Goal: Task Accomplishment & Management: Use online tool/utility

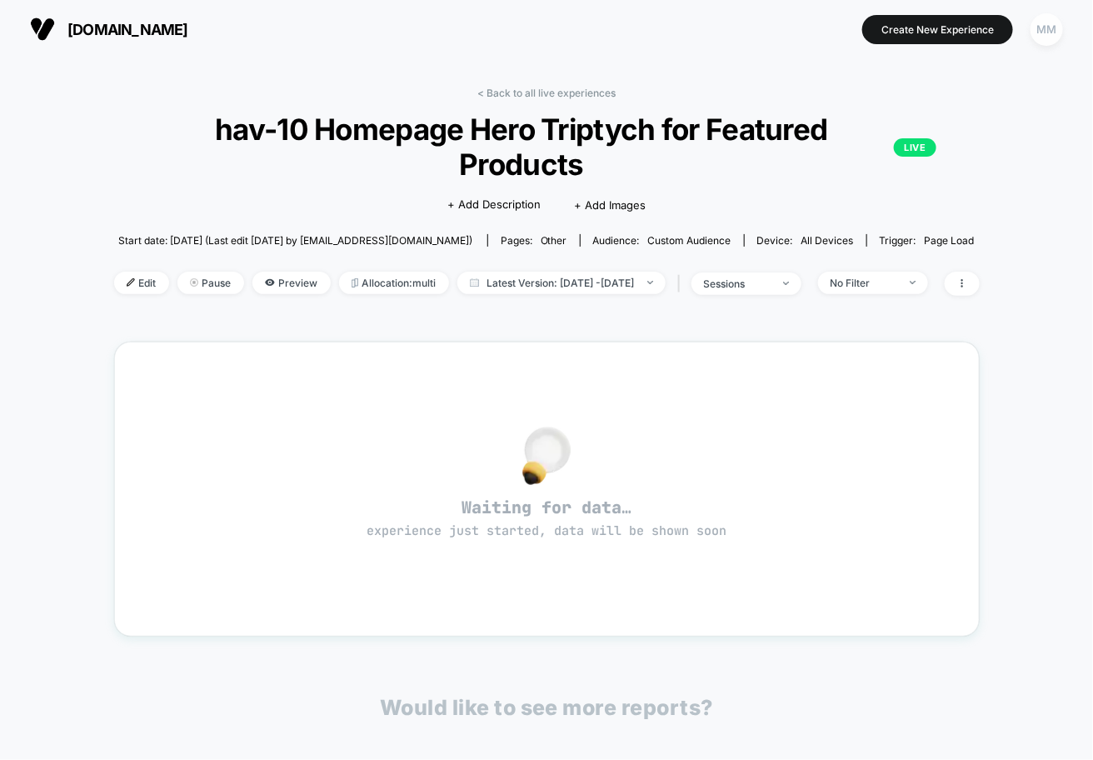
click at [1048, 21] on div "MM" at bounding box center [1046, 29] width 32 height 32
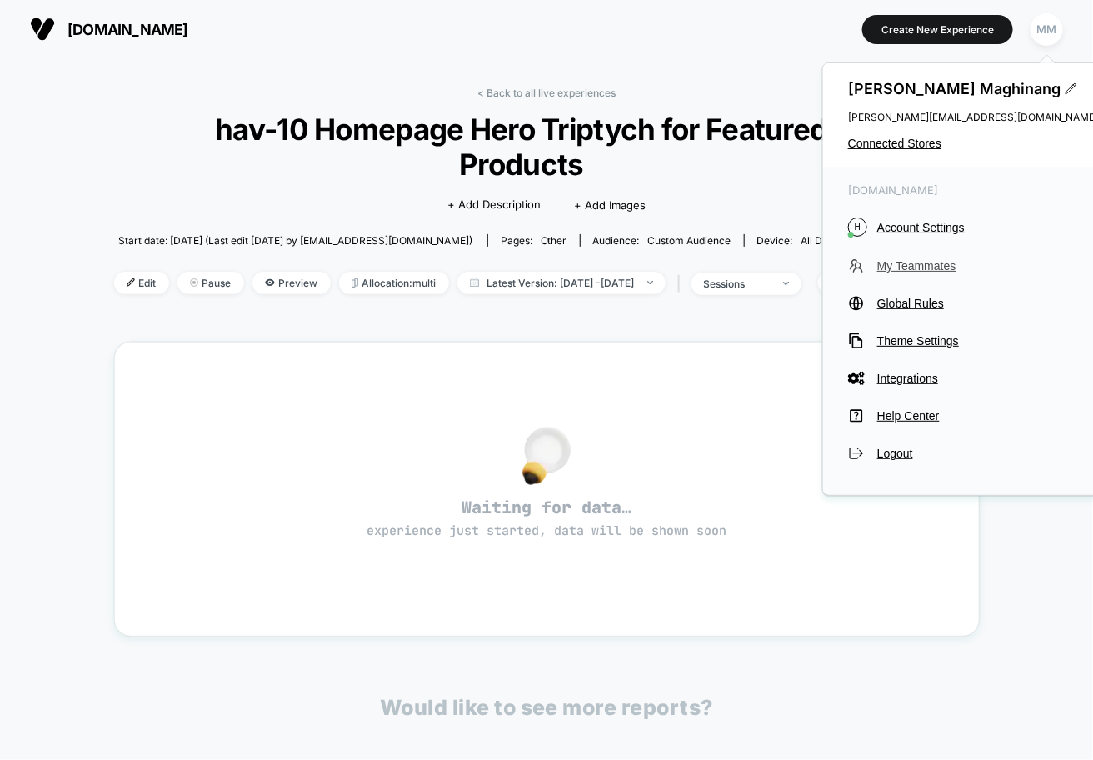
click at [920, 263] on span "My Teammates" at bounding box center [987, 265] width 221 height 13
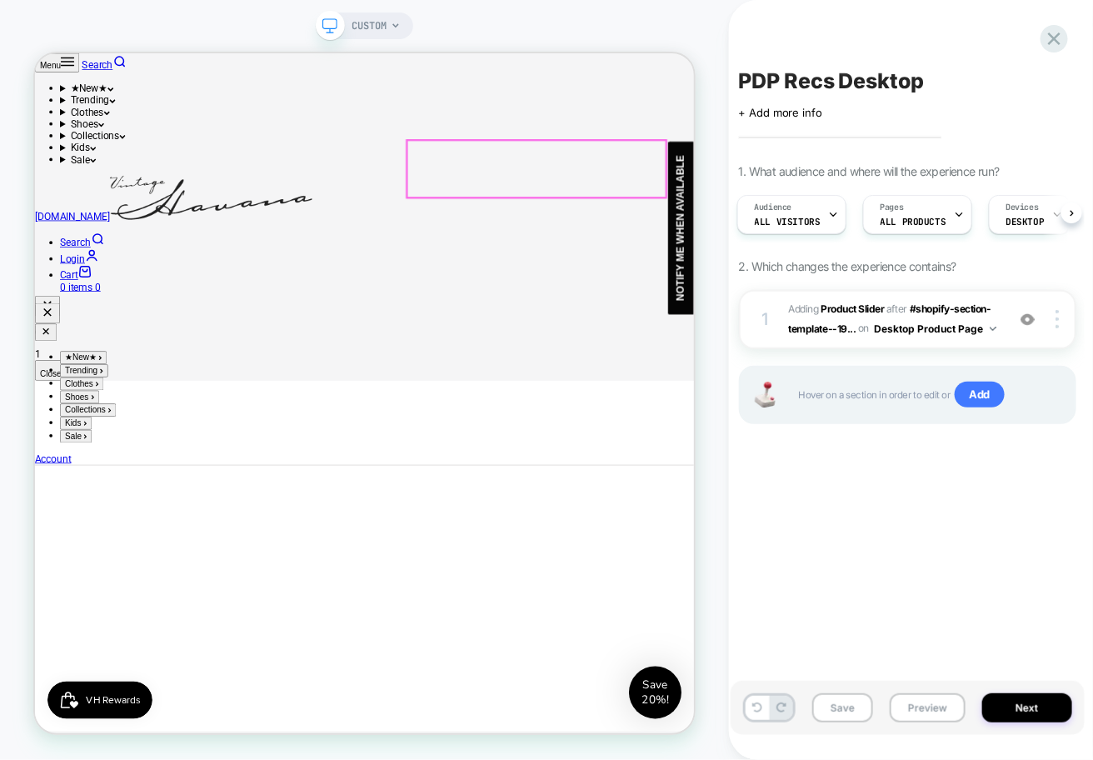
scroll to position [478, 0]
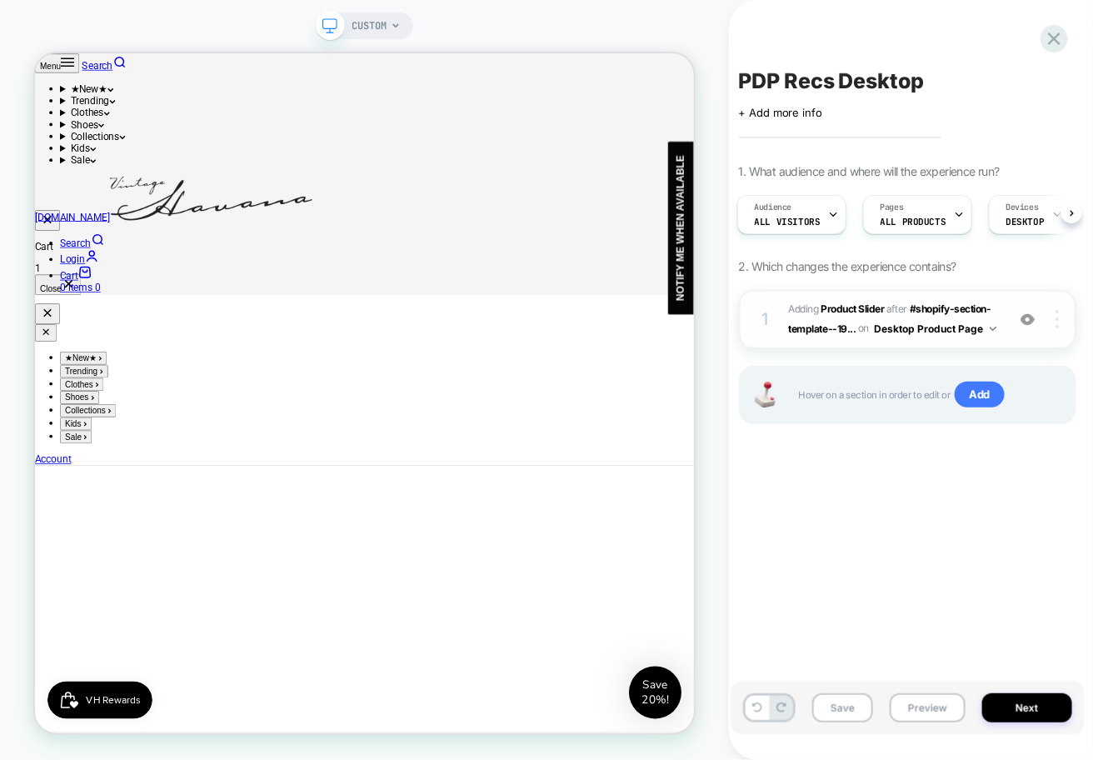
click at [1050, 321] on div at bounding box center [1060, 319] width 32 height 18
click at [0, 0] on div "PDP Recs Desktop Click to edit experience details + Add more info 1. What audie…" at bounding box center [0, 0] width 0 height 0
click at [52, 21] on img at bounding box center [43, 11] width 18 height 18
click at [371, 21] on span "CUSTOM" at bounding box center [369, 25] width 35 height 27
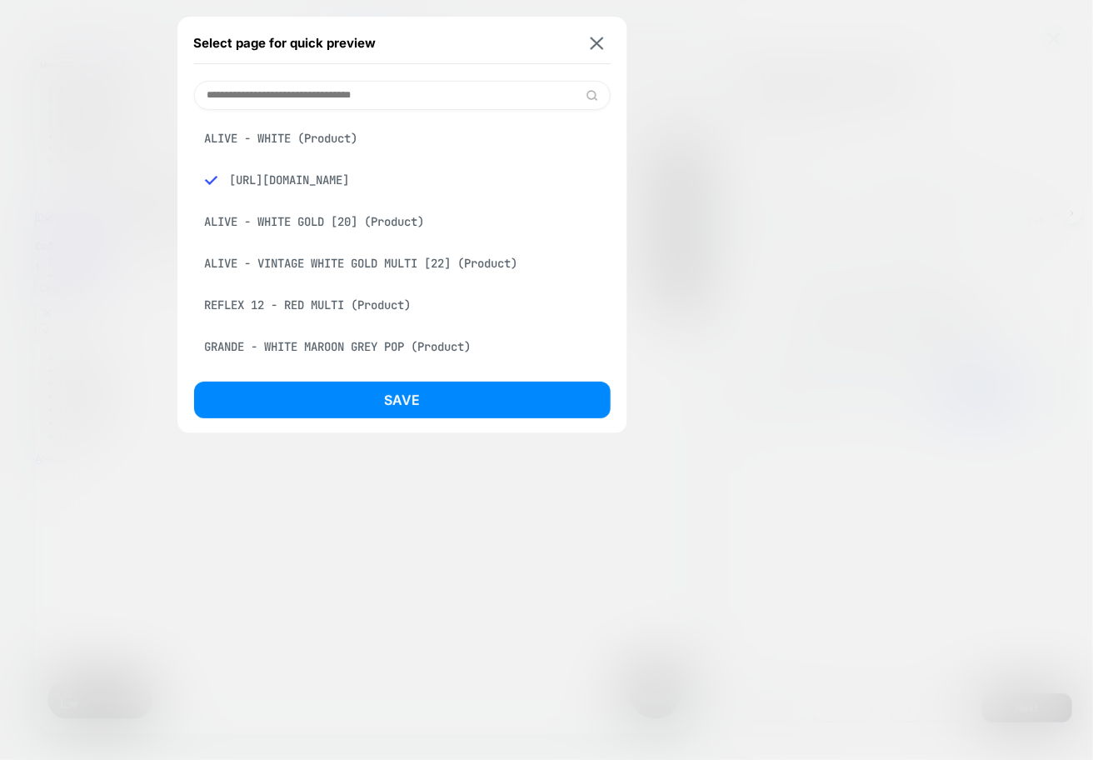
click at [326, 136] on div "ALIVE - WHITE (Product)" at bounding box center [402, 138] width 417 height 32
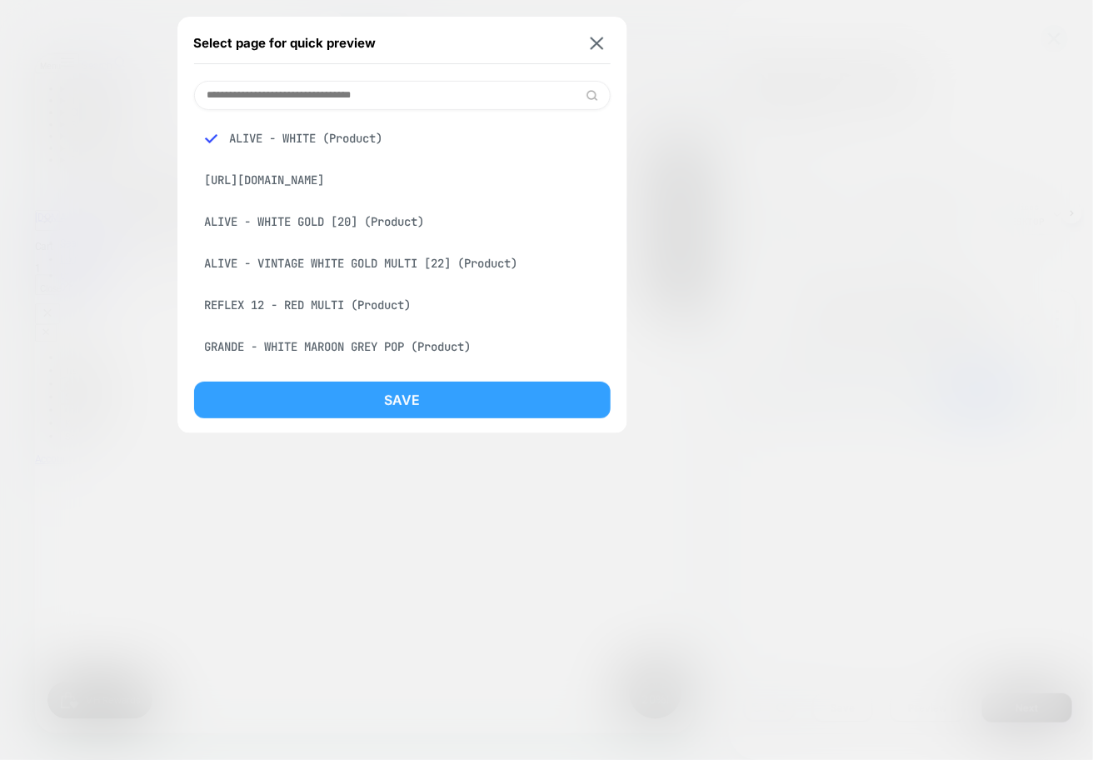
click at [349, 416] on button "Save" at bounding box center [402, 400] width 417 height 37
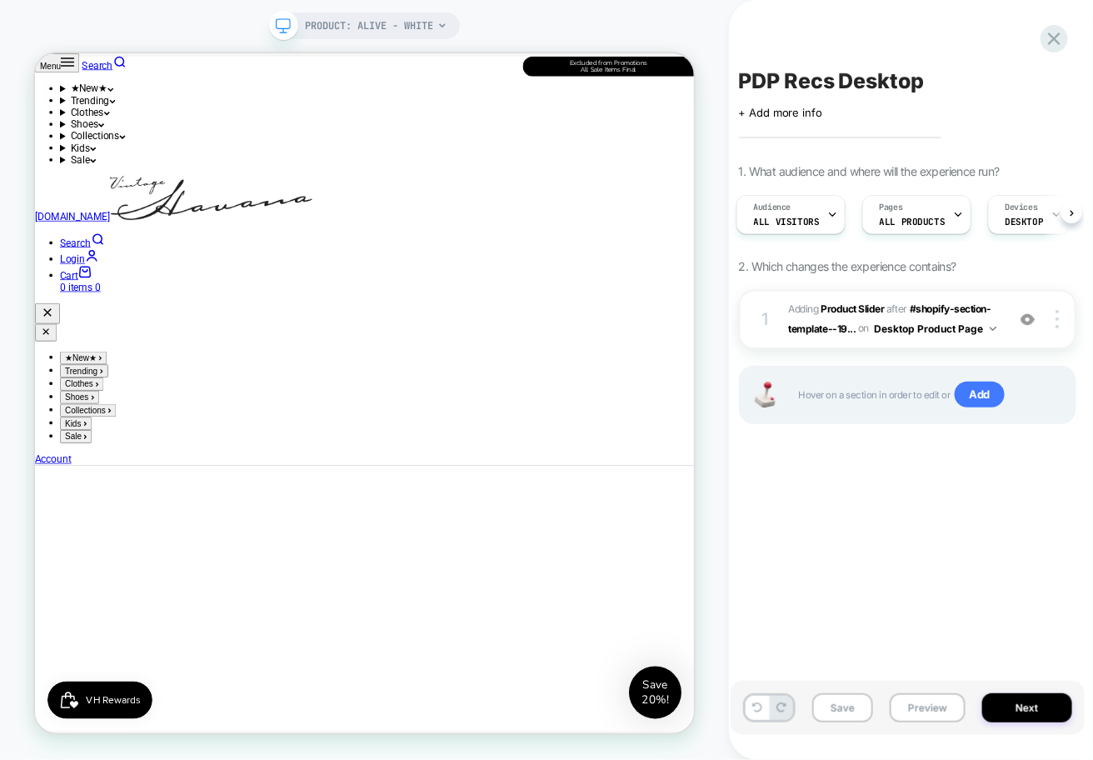
scroll to position [1104, 0]
click at [1059, 317] on img at bounding box center [1056, 319] width 3 height 18
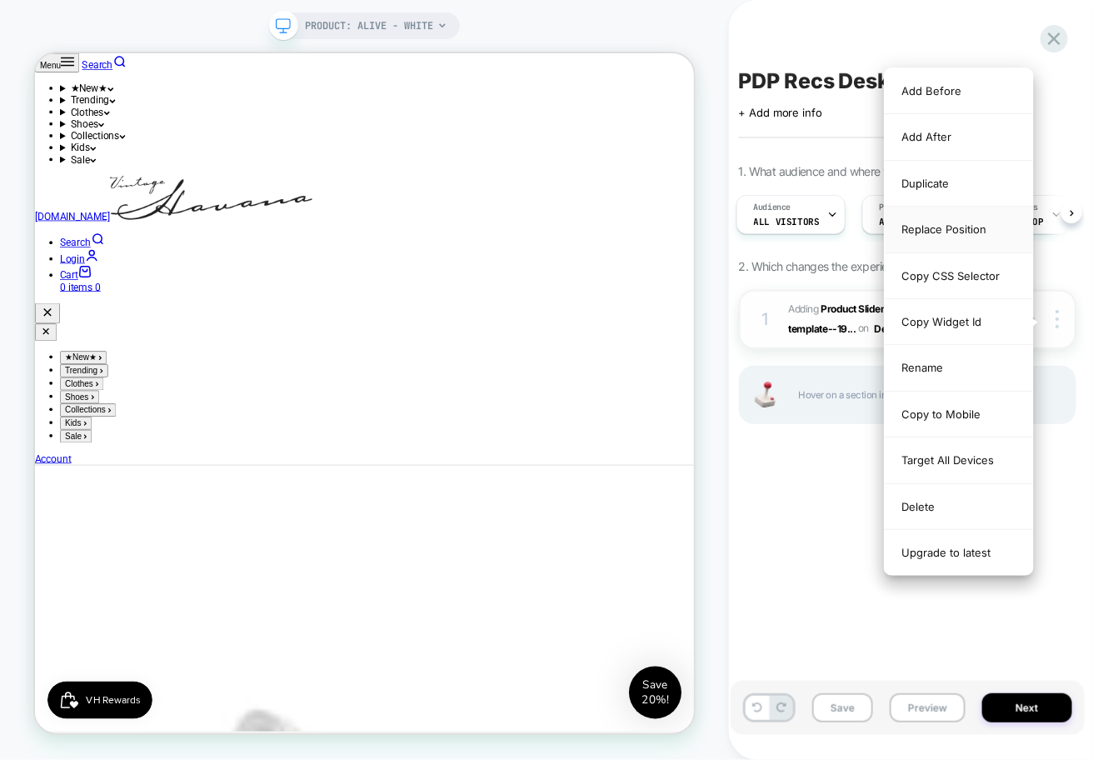
click at [0, 0] on div "Replace Position" at bounding box center [0, 0] width 0 height 0
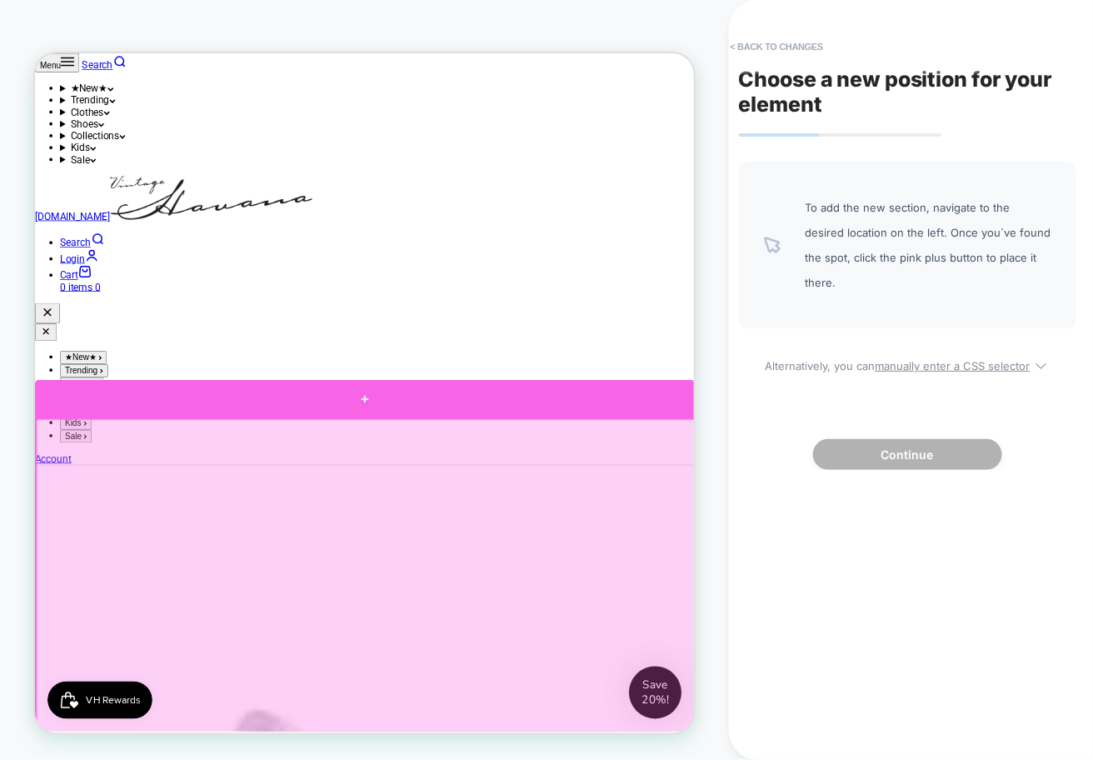
click at [693, 509] on div at bounding box center [474, 513] width 880 height 50
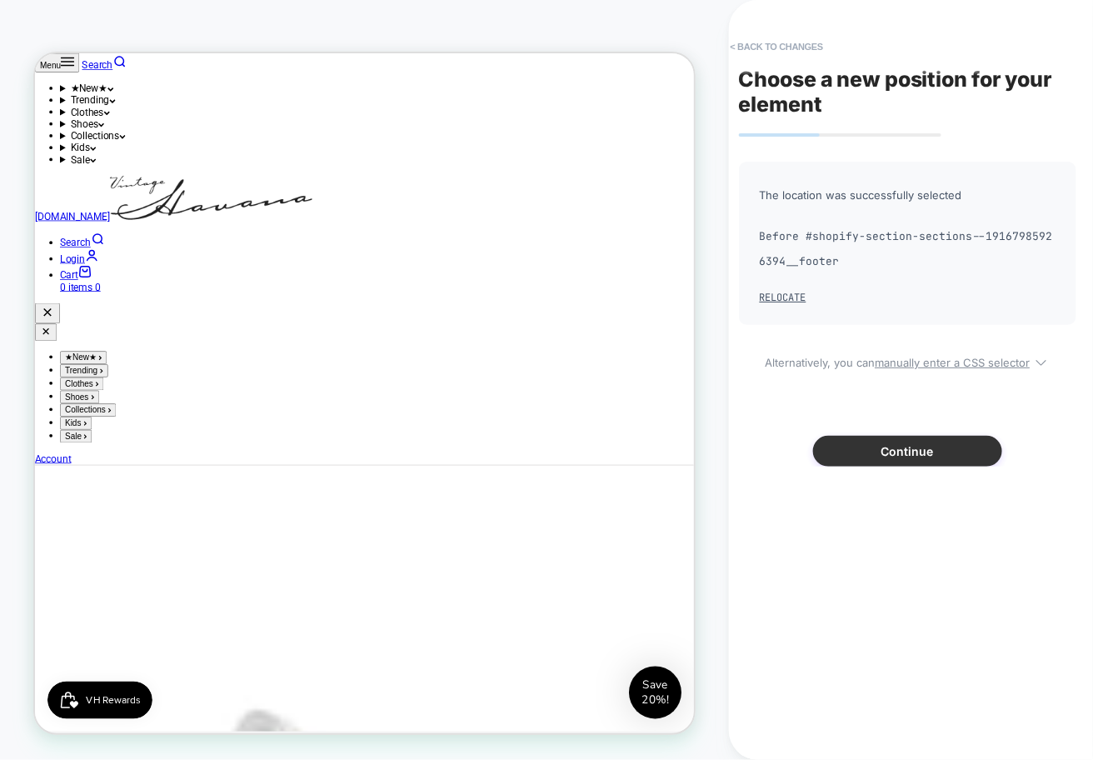
click at [0, 0] on button "Continue" at bounding box center [0, 0] width 0 height 0
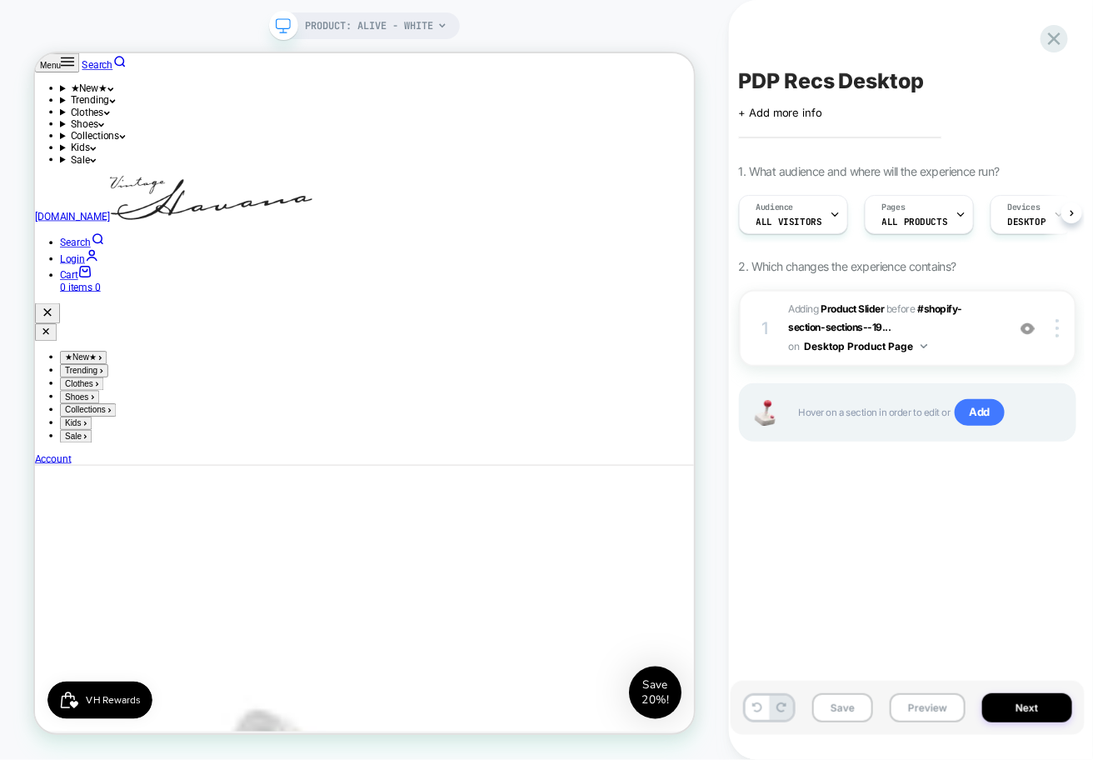
scroll to position [0, 1]
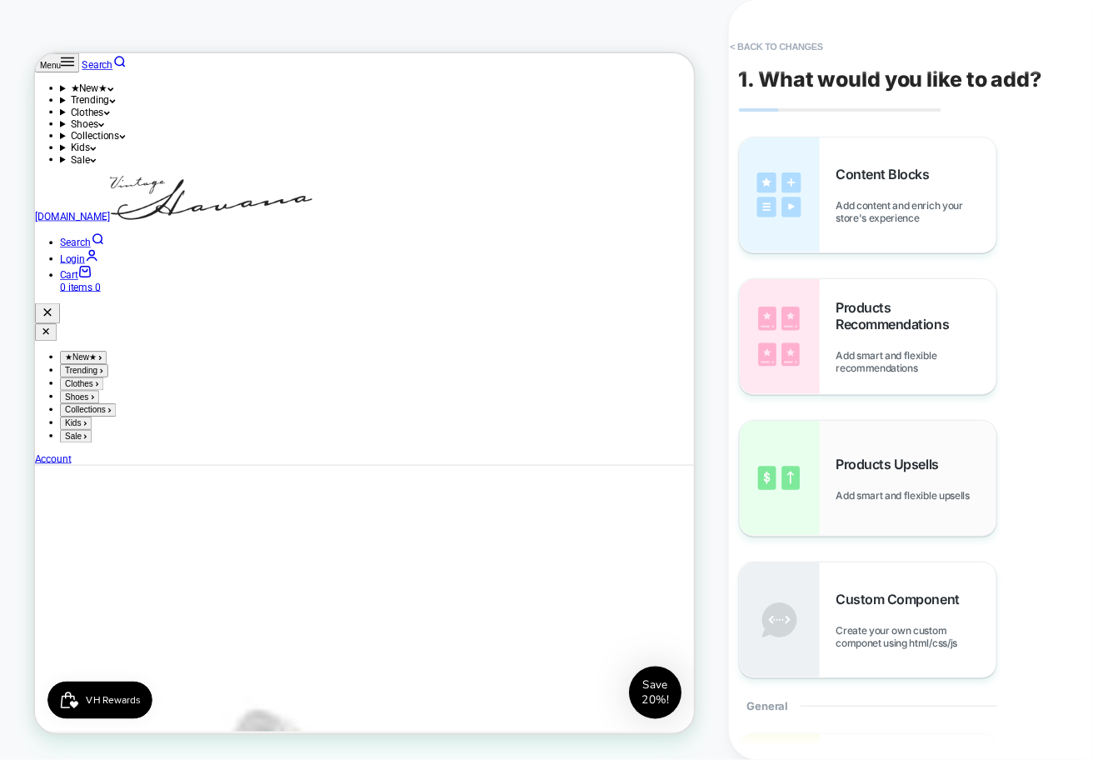
click at [905, 473] on div "Products Upsells Add smart and flexible upsells" at bounding box center [916, 479] width 160 height 46
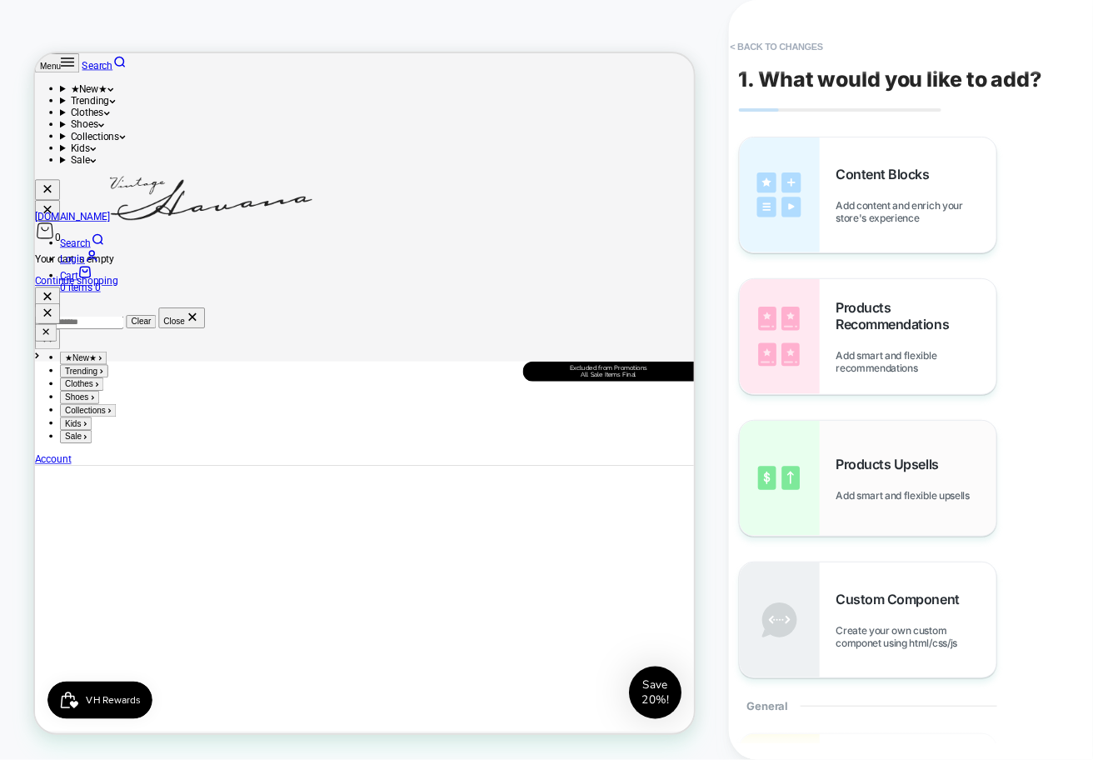
scroll to position [1104, 0]
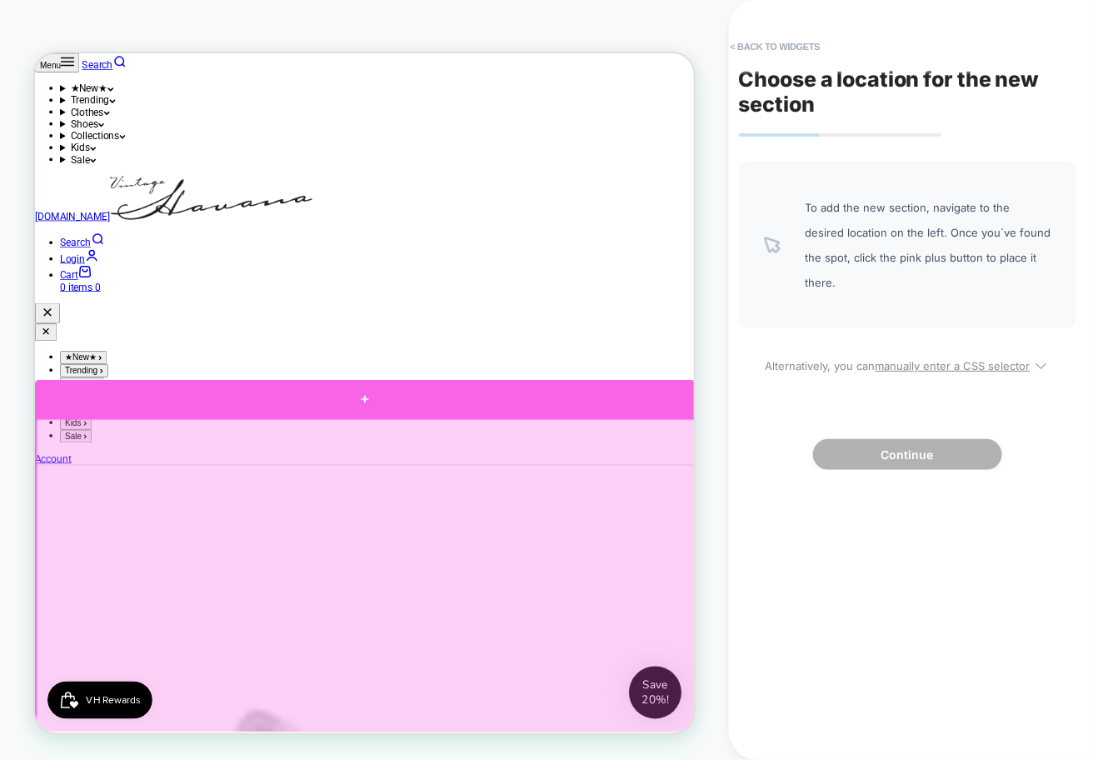
click at [644, 505] on div at bounding box center [474, 513] width 880 height 50
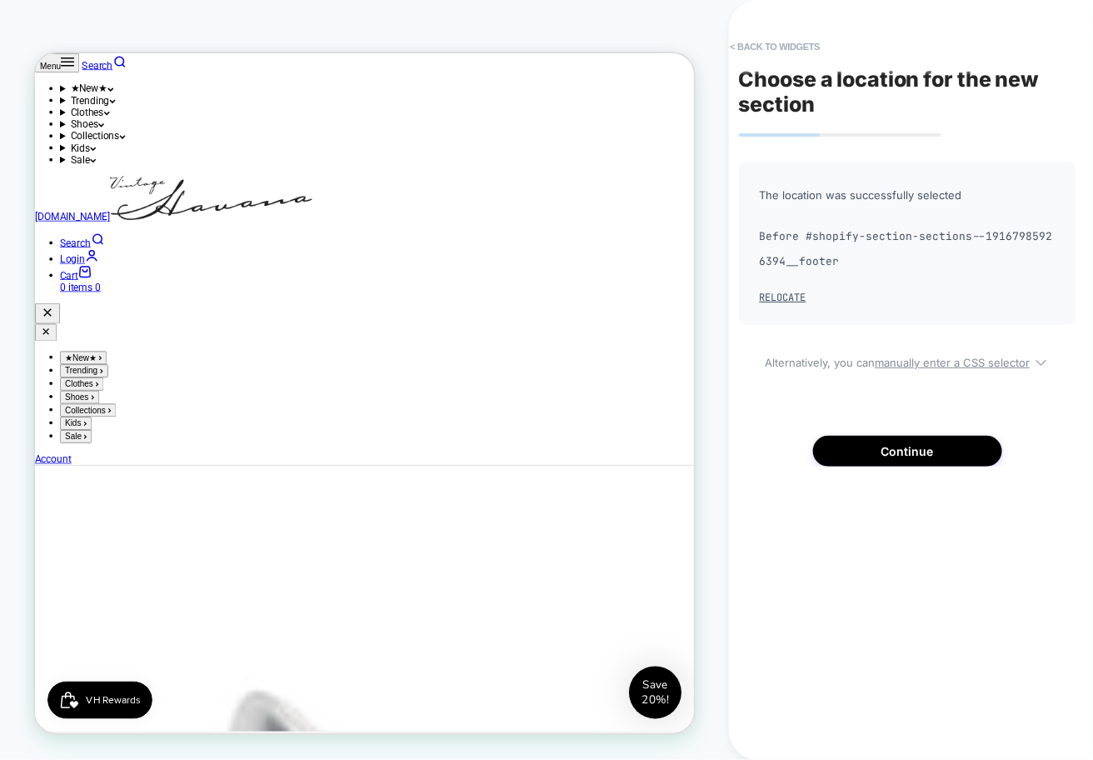
scroll to position [1113, 0]
click at [869, 440] on button "Continue" at bounding box center [907, 451] width 189 height 31
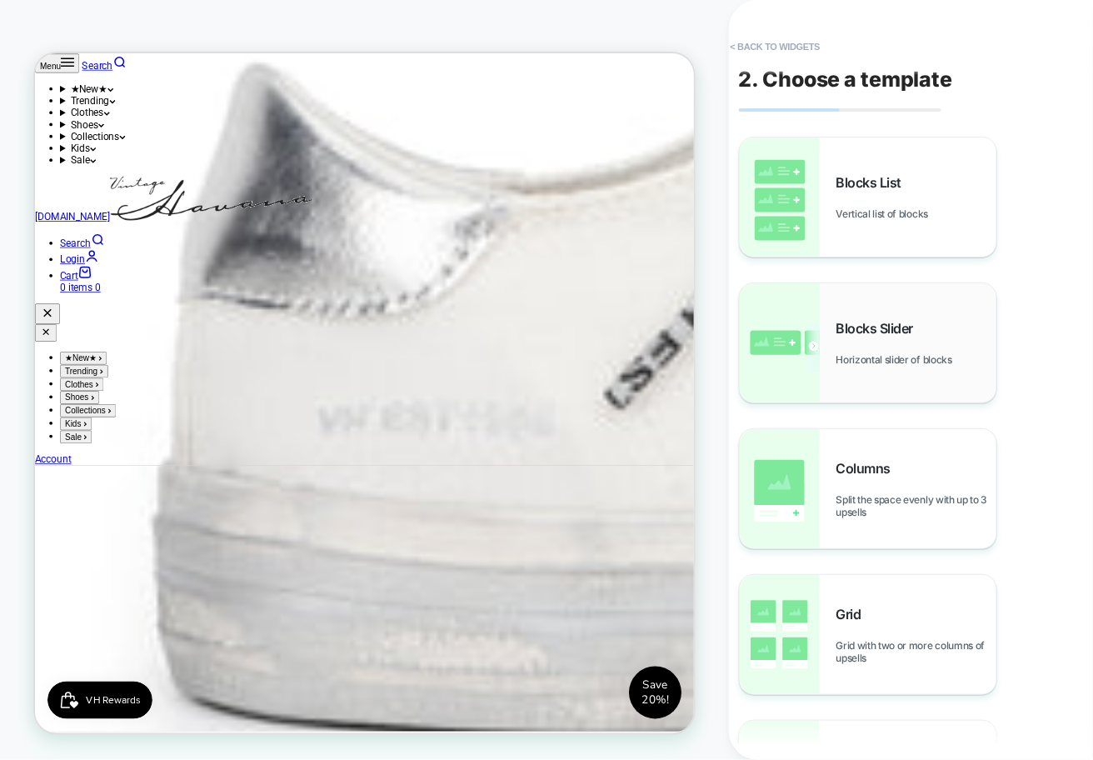
scroll to position [1098, 0]
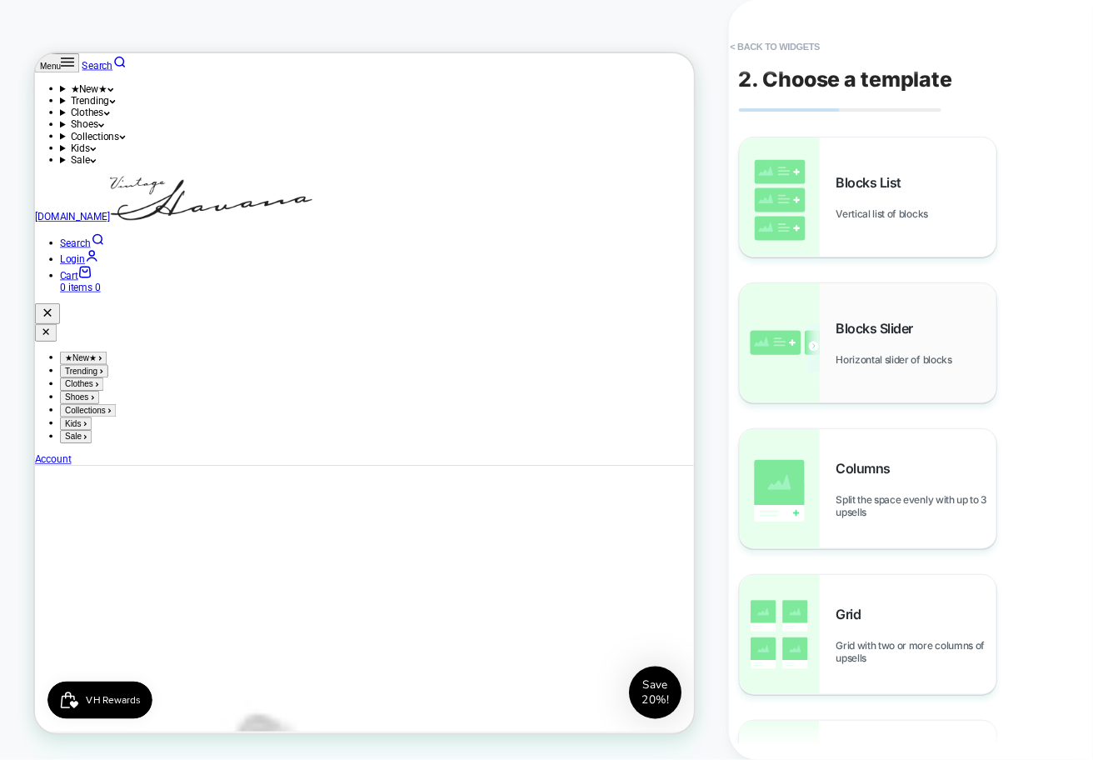
click at [872, 332] on span "Blocks Slider" at bounding box center [879, 328] width 86 height 17
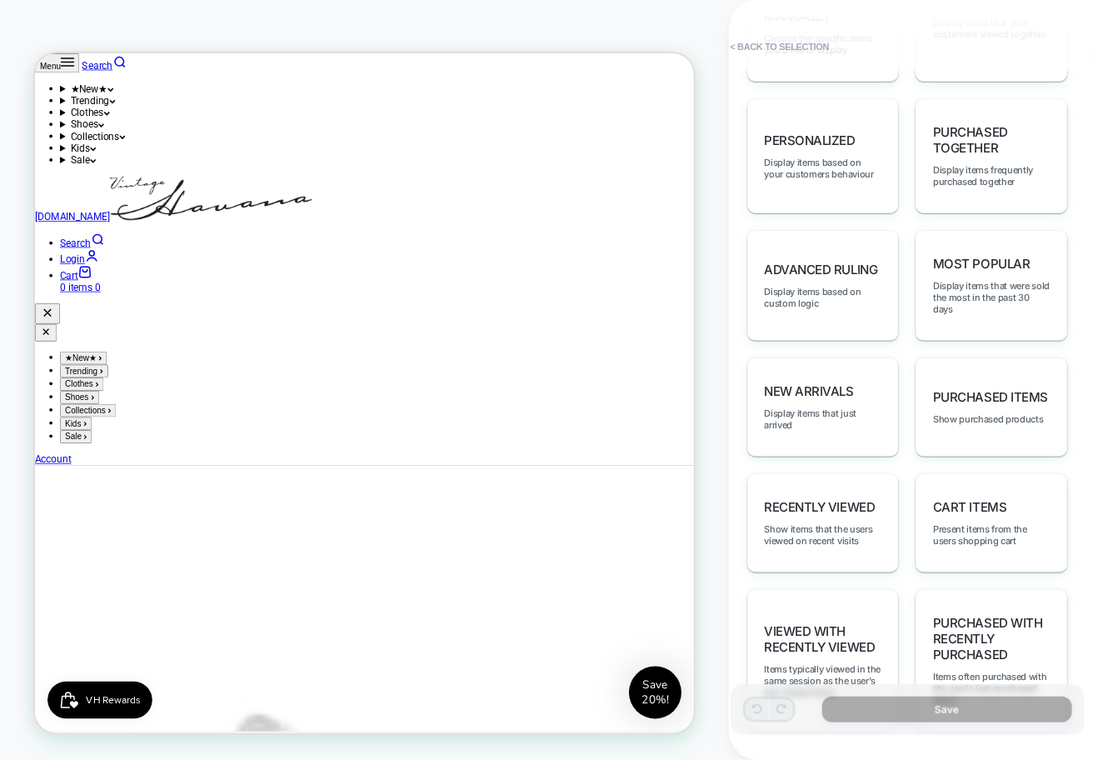
scroll to position [958, 0]
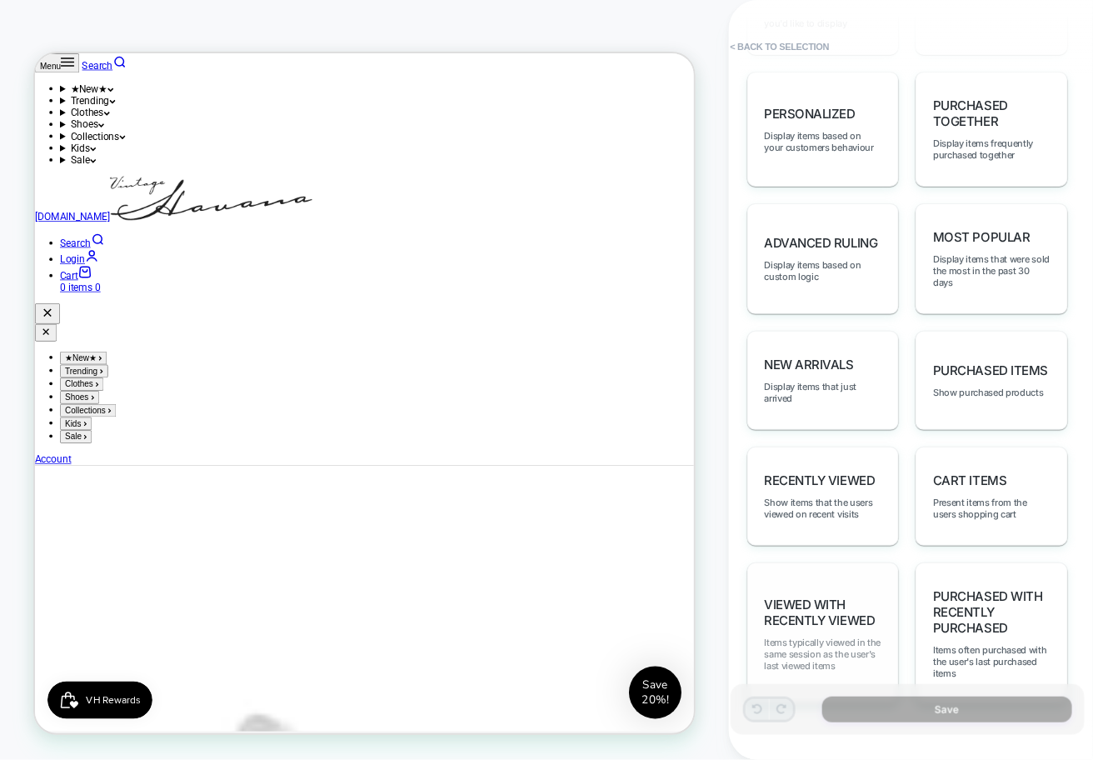
click at [829, 636] on span "Items typically viewed in the same session as the user's last viewed items" at bounding box center [823, 653] width 117 height 35
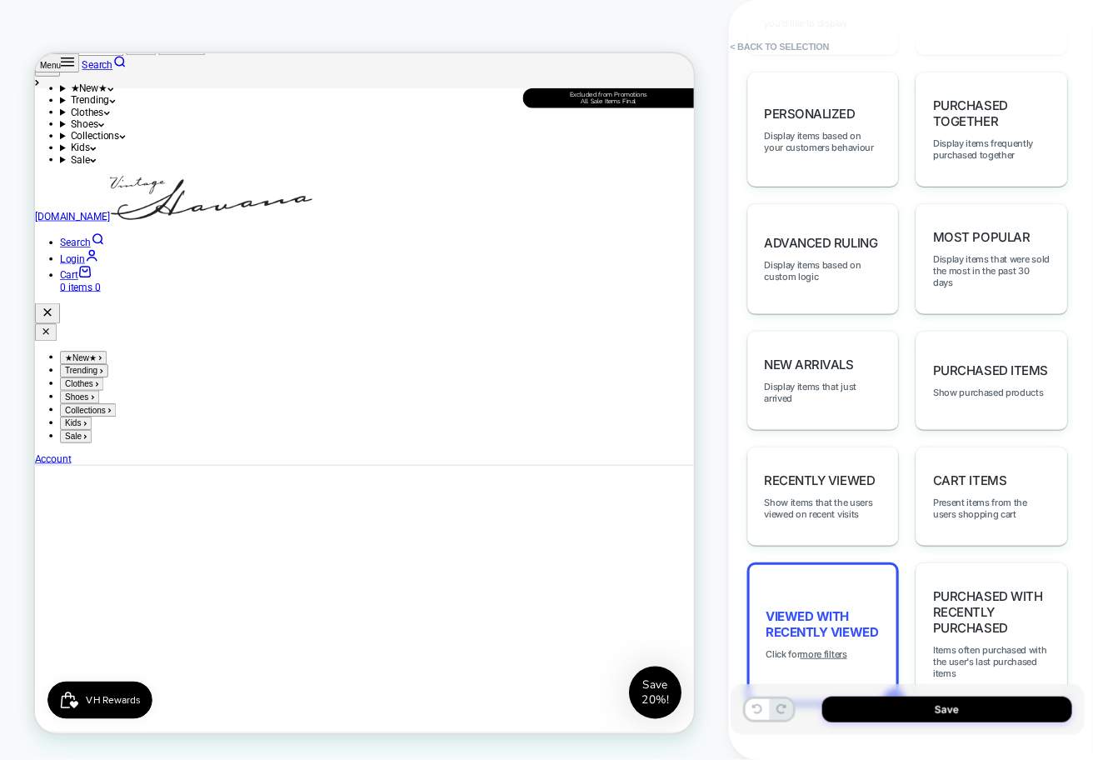
scroll to position [1098, 0]
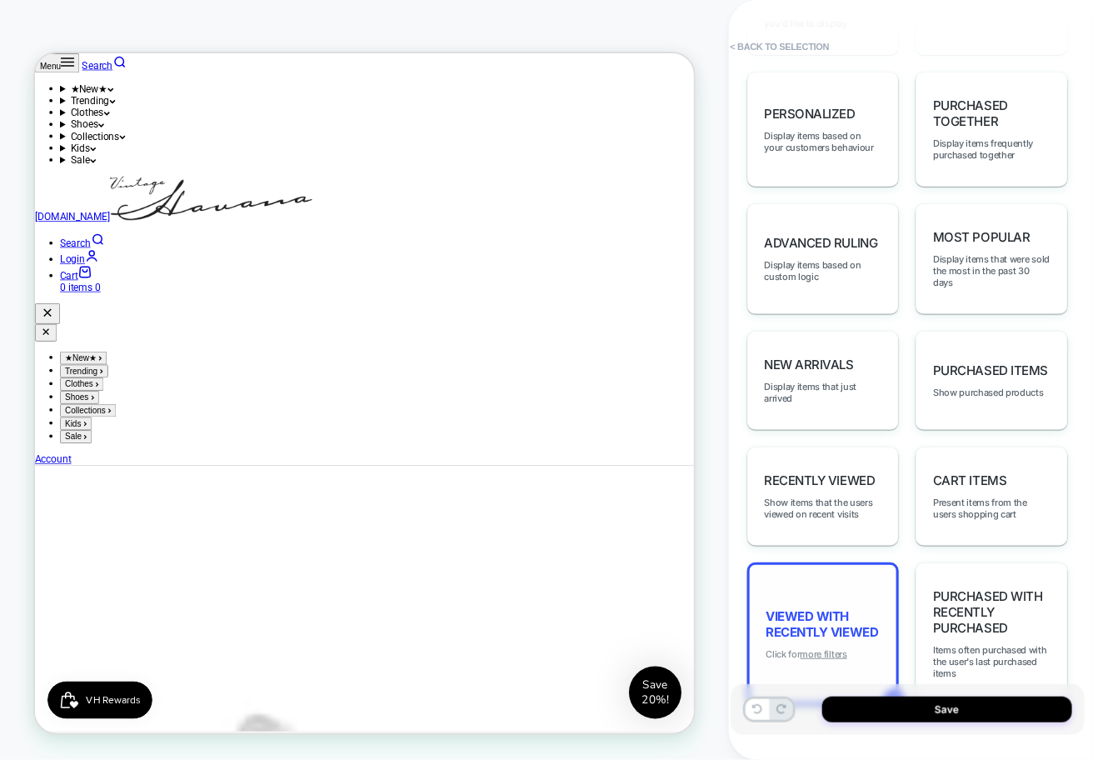
click at [821, 648] on u "more filters" at bounding box center [824, 654] width 47 height 12
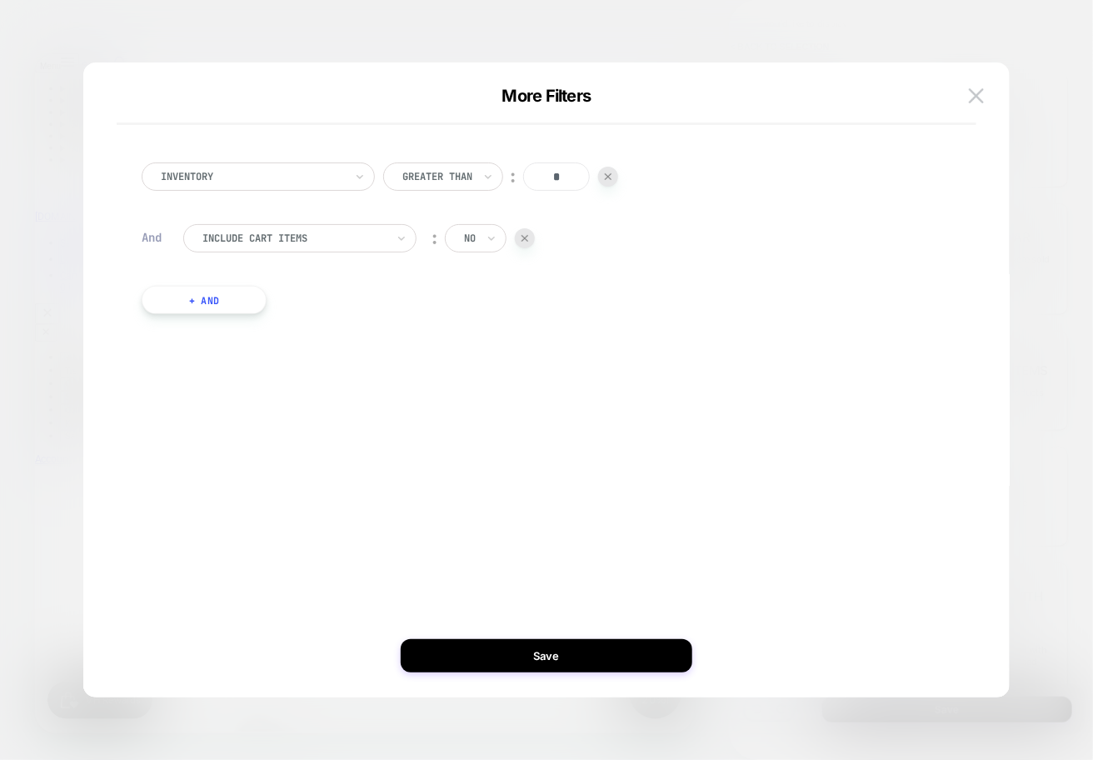
click at [308, 242] on div at bounding box center [293, 238] width 183 height 15
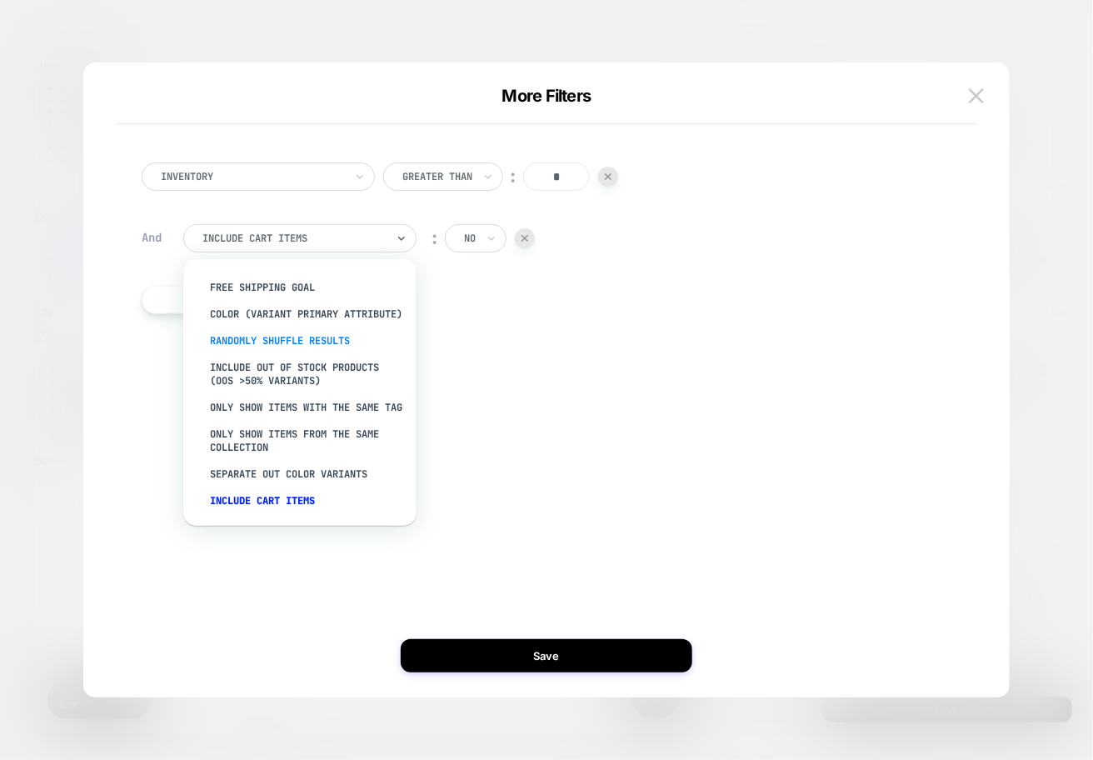
scroll to position [159, 0]
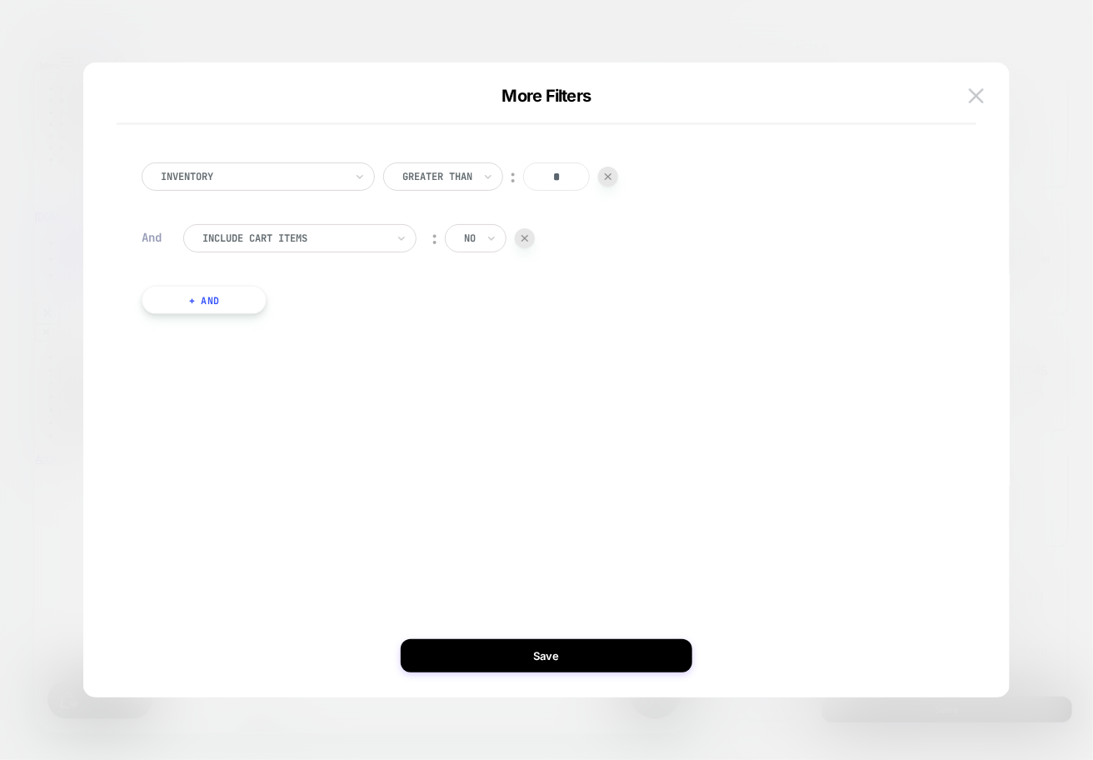
click at [571, 415] on div "Inventory Greater Than ︰ * And Include Cart Items ︰ no + And" at bounding box center [538, 380] width 876 height 568
click at [980, 98] on img at bounding box center [976, 95] width 15 height 14
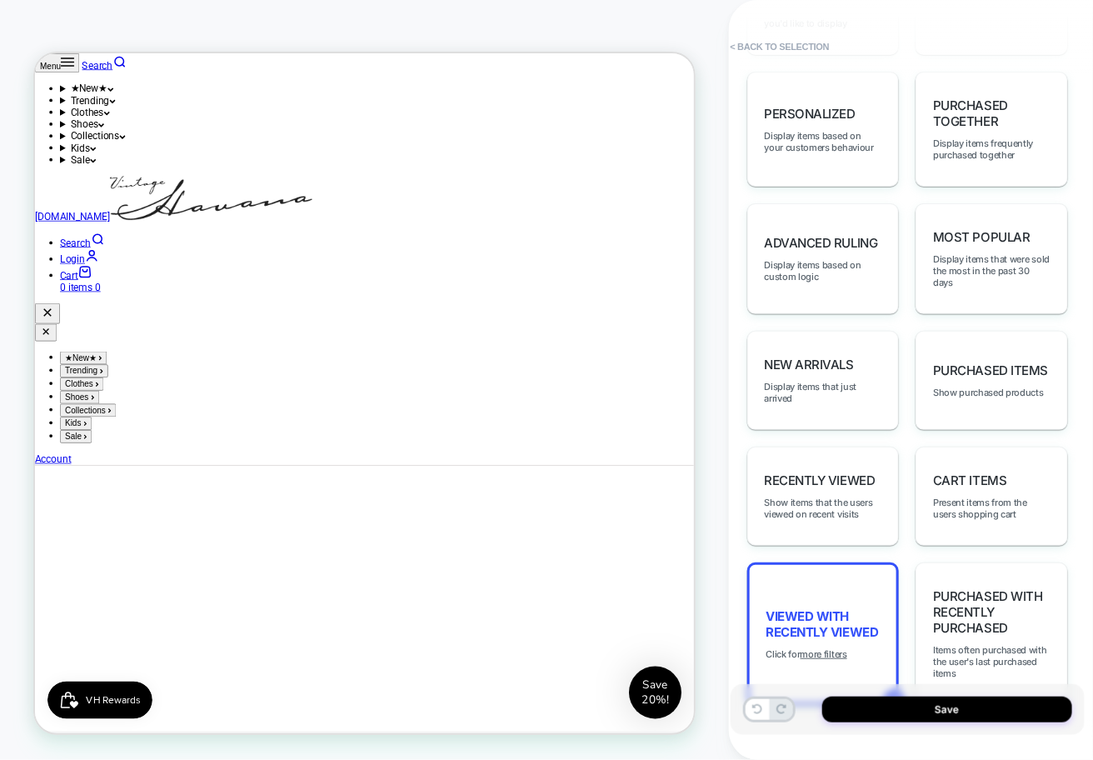
scroll to position [1035, 0]
click at [840, 608] on div "Viewed with Recently Viewed Click for more filters" at bounding box center [823, 633] width 152 height 142
click at [846, 608] on span "Viewed with Recently Viewed" at bounding box center [823, 624] width 114 height 32
click at [836, 648] on u "more filters" at bounding box center [824, 654] width 47 height 12
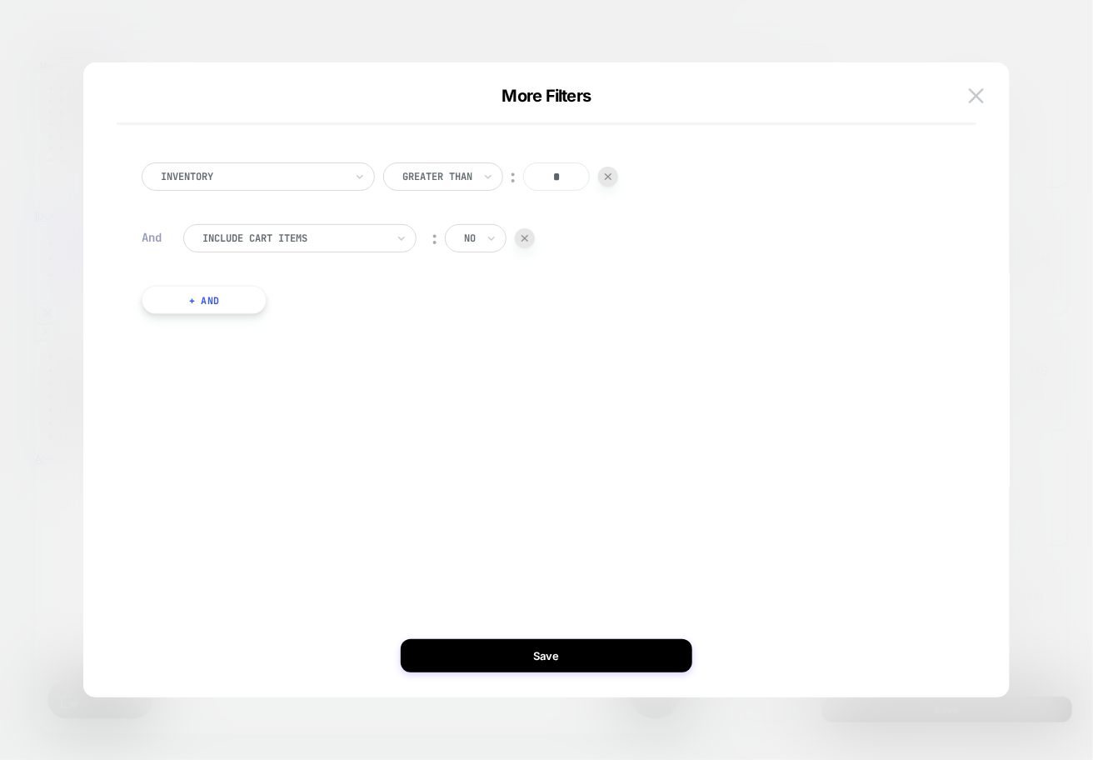
click at [222, 312] on button "+ And" at bounding box center [204, 300] width 125 height 28
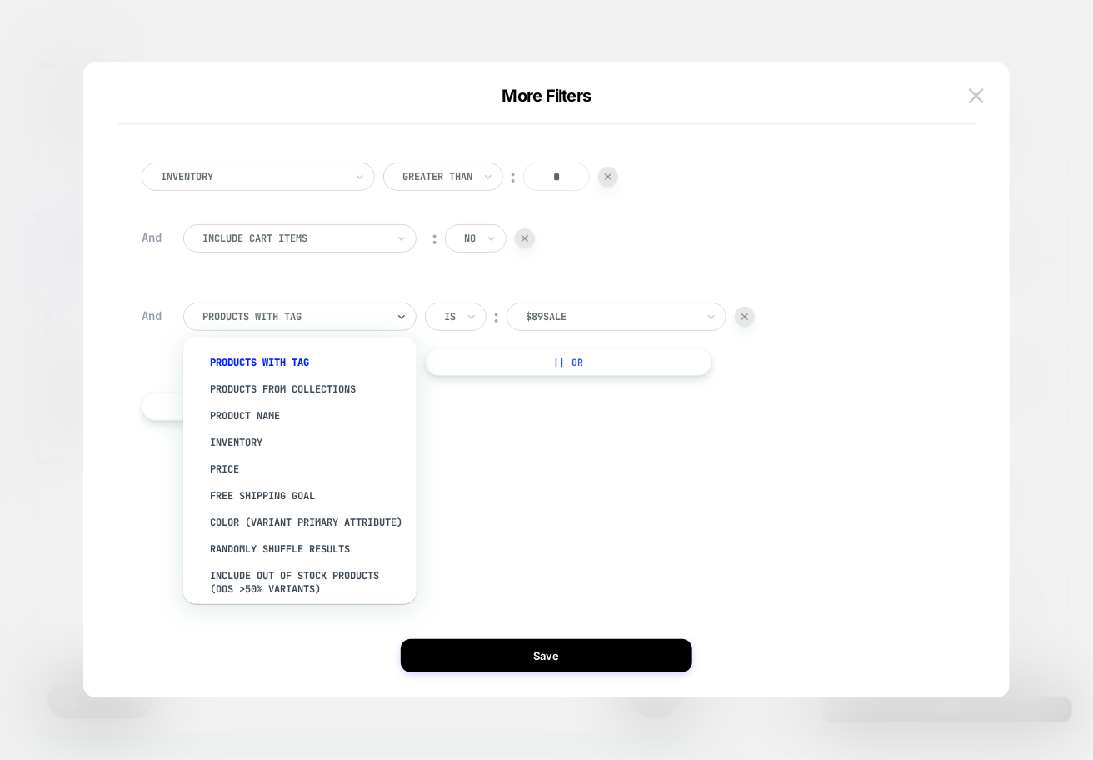
click at [258, 313] on div at bounding box center [293, 316] width 183 height 15
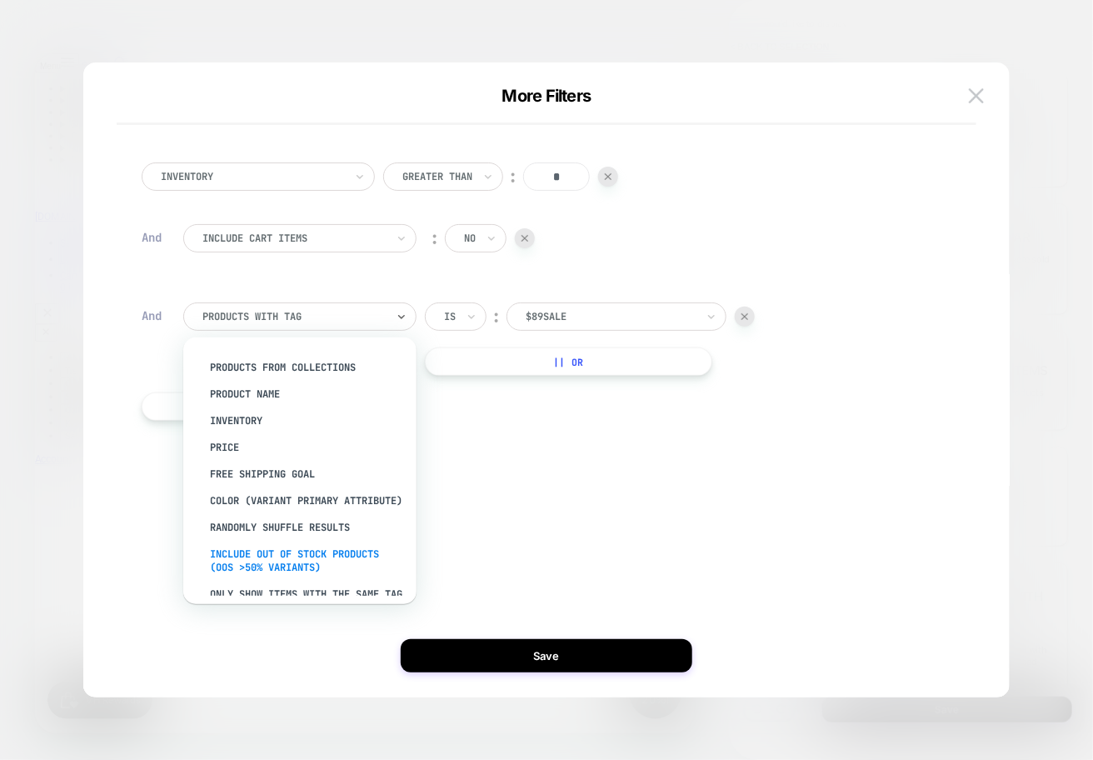
scroll to position [0, 0]
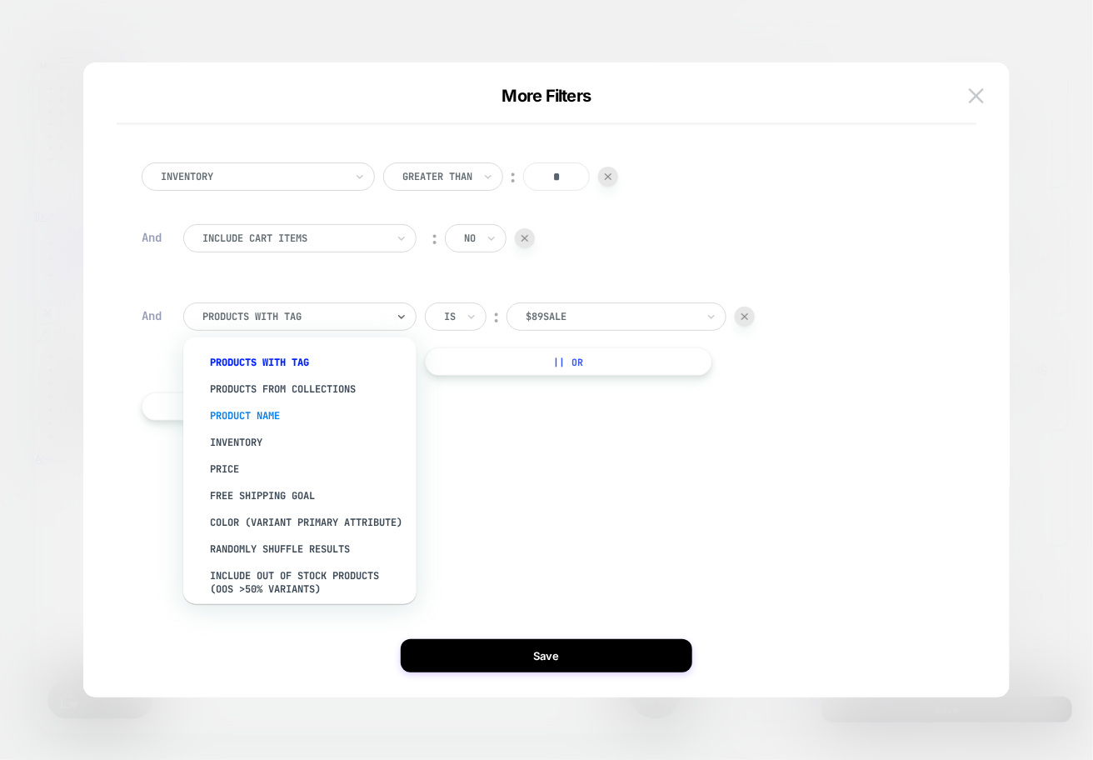
click at [377, 413] on div "Product Name" at bounding box center [308, 415] width 217 height 27
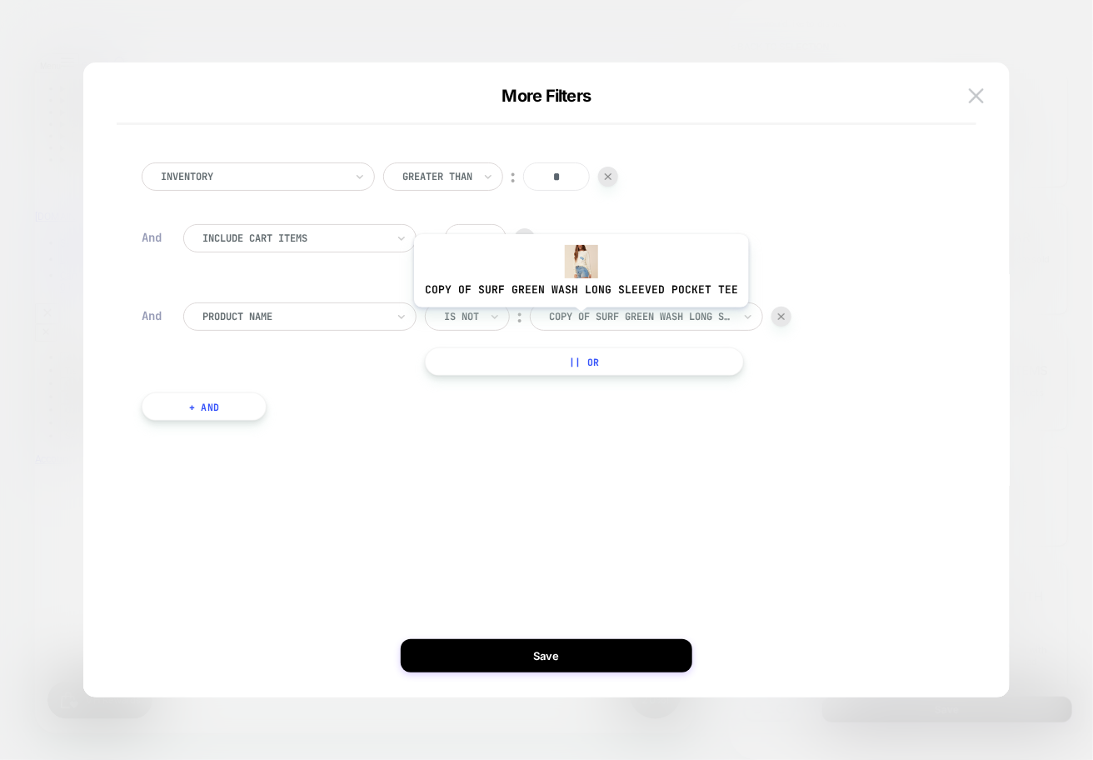
click at [576, 317] on div at bounding box center [640, 316] width 183 height 15
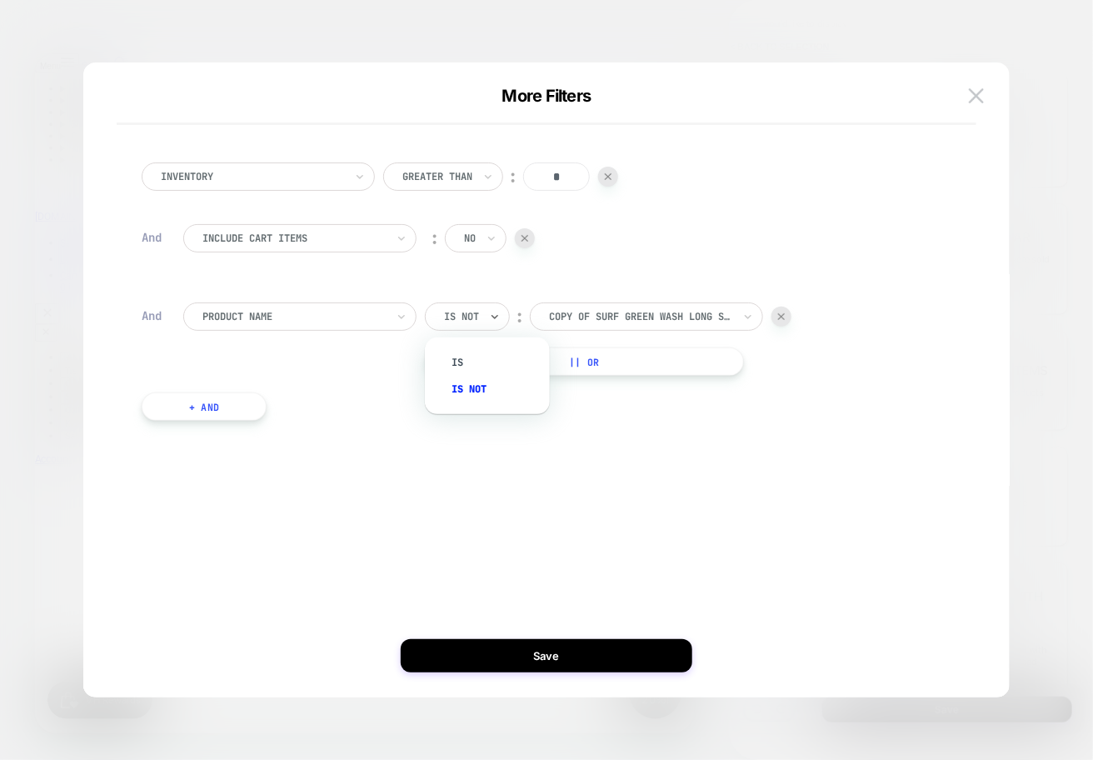
click at [462, 325] on div "Is not" at bounding box center [461, 316] width 38 height 18
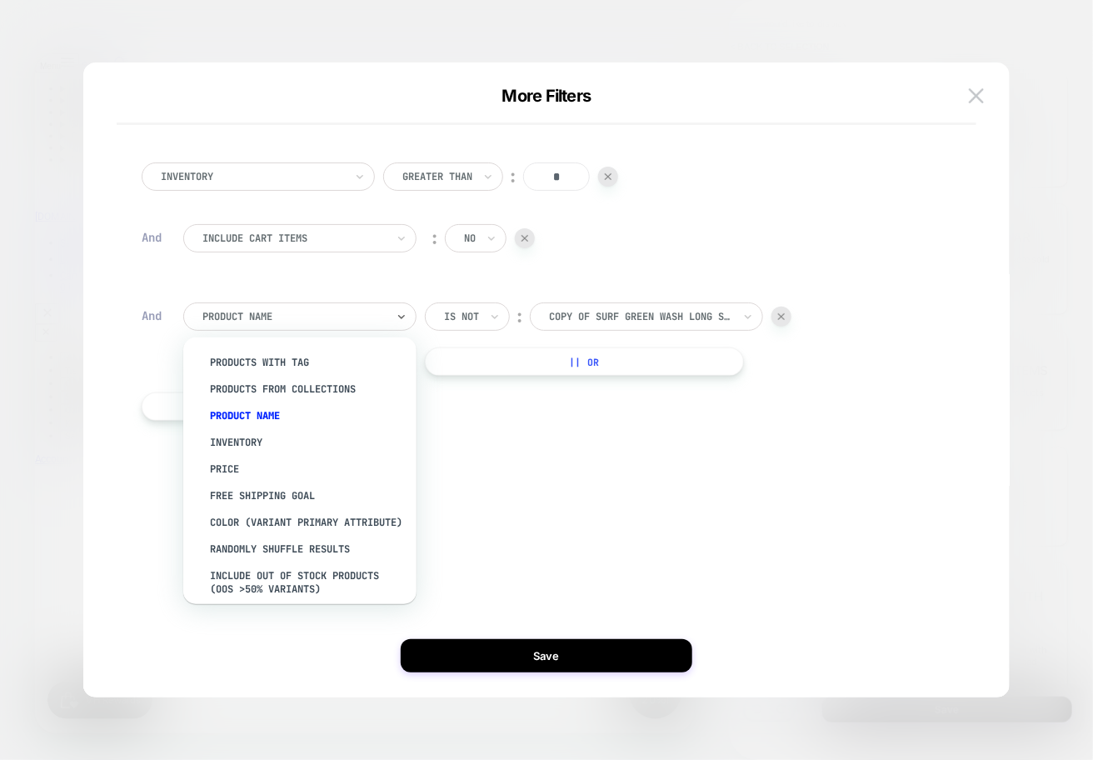
click at [375, 320] on div at bounding box center [293, 316] width 183 height 15
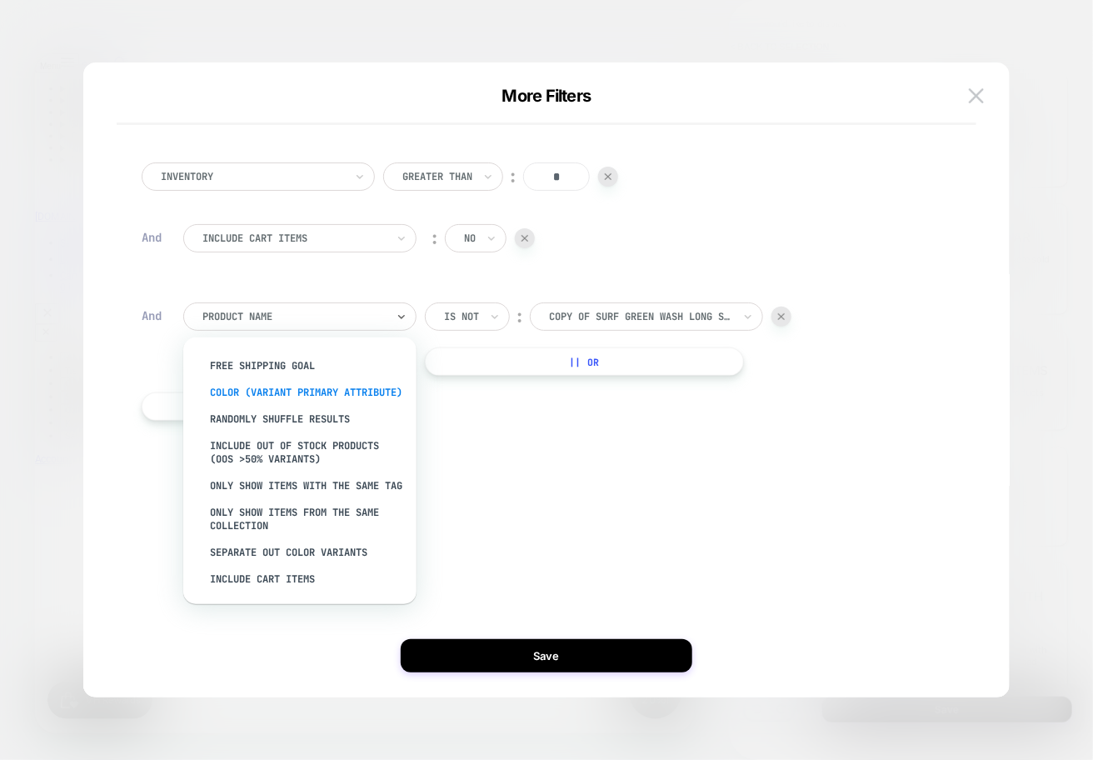
scroll to position [160, 0]
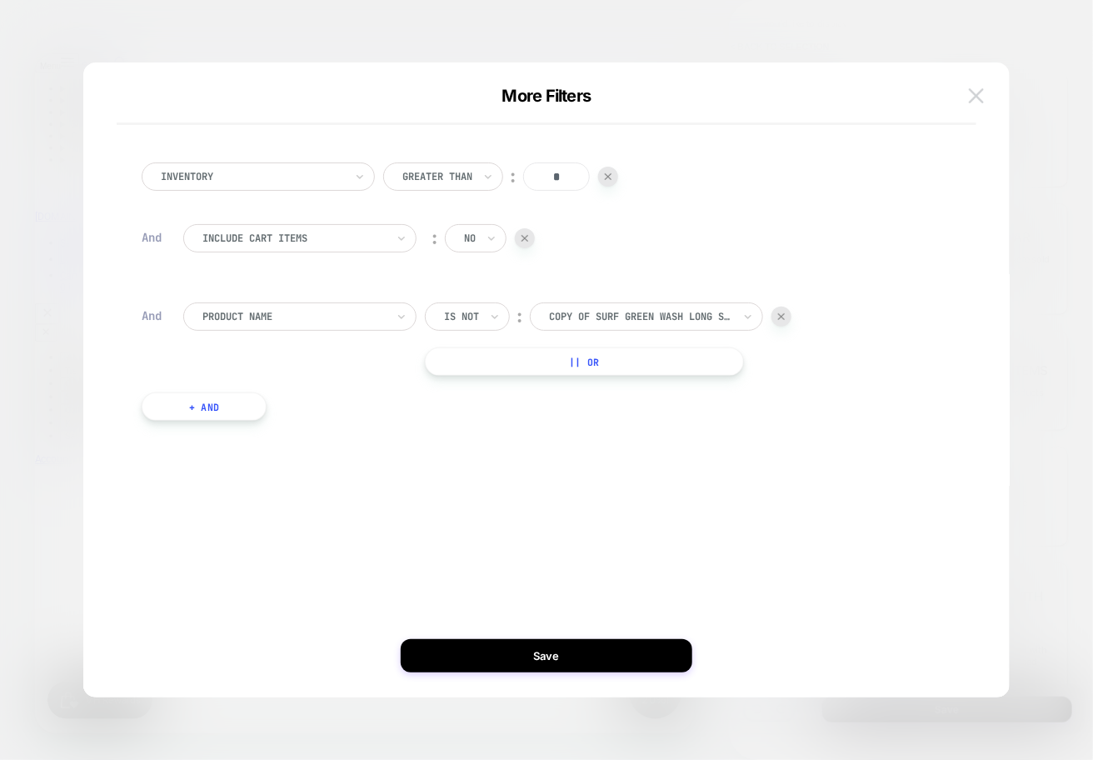
click at [977, 95] on img at bounding box center [976, 95] width 15 height 14
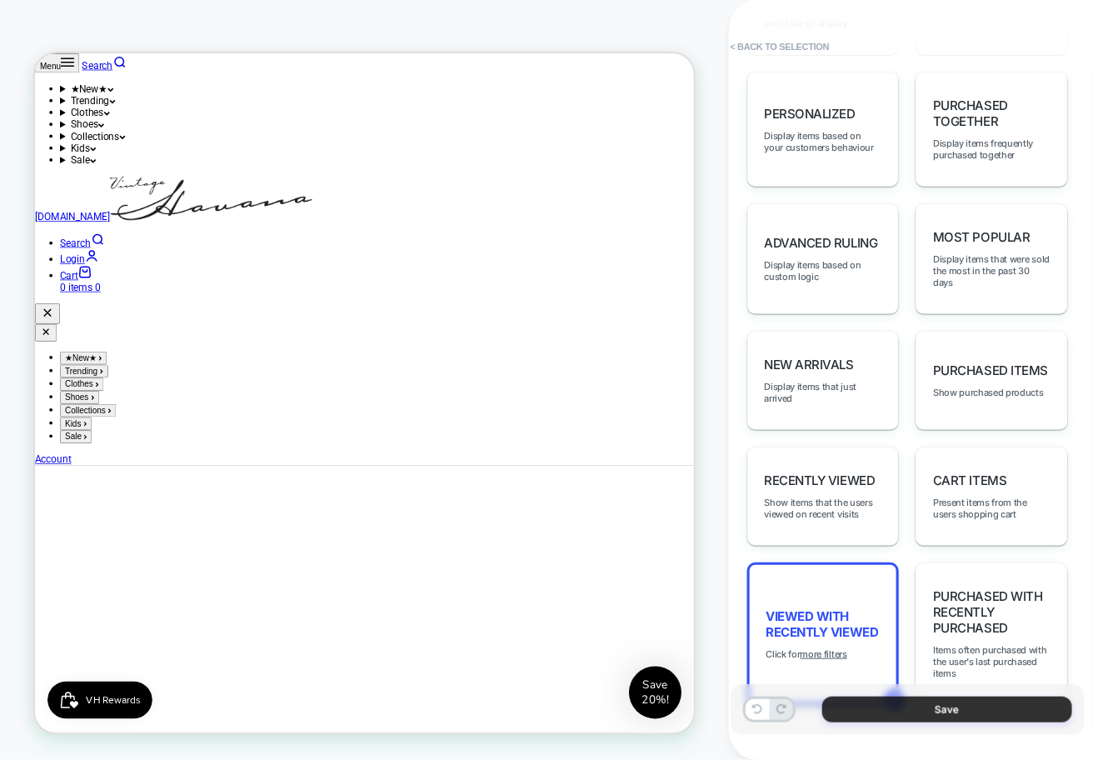
click at [913, 706] on button "Save" at bounding box center [947, 709] width 250 height 26
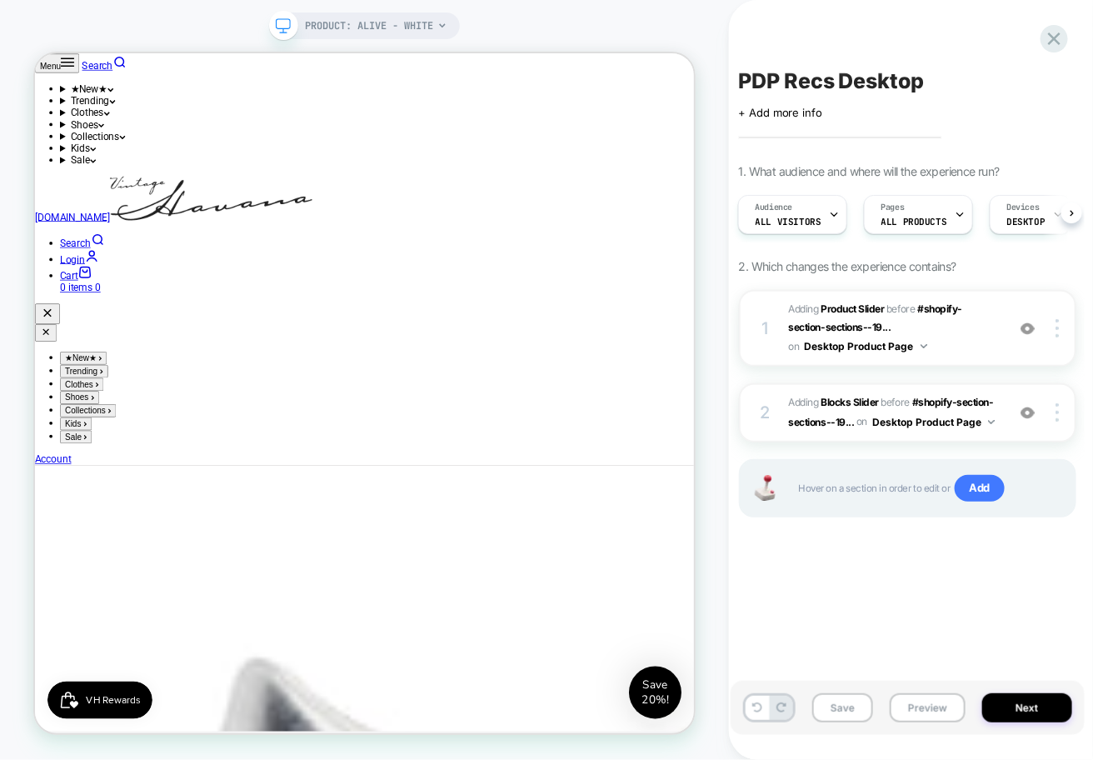
scroll to position [1175, 0]
click at [927, 706] on button "Preview" at bounding box center [928, 707] width 76 height 29
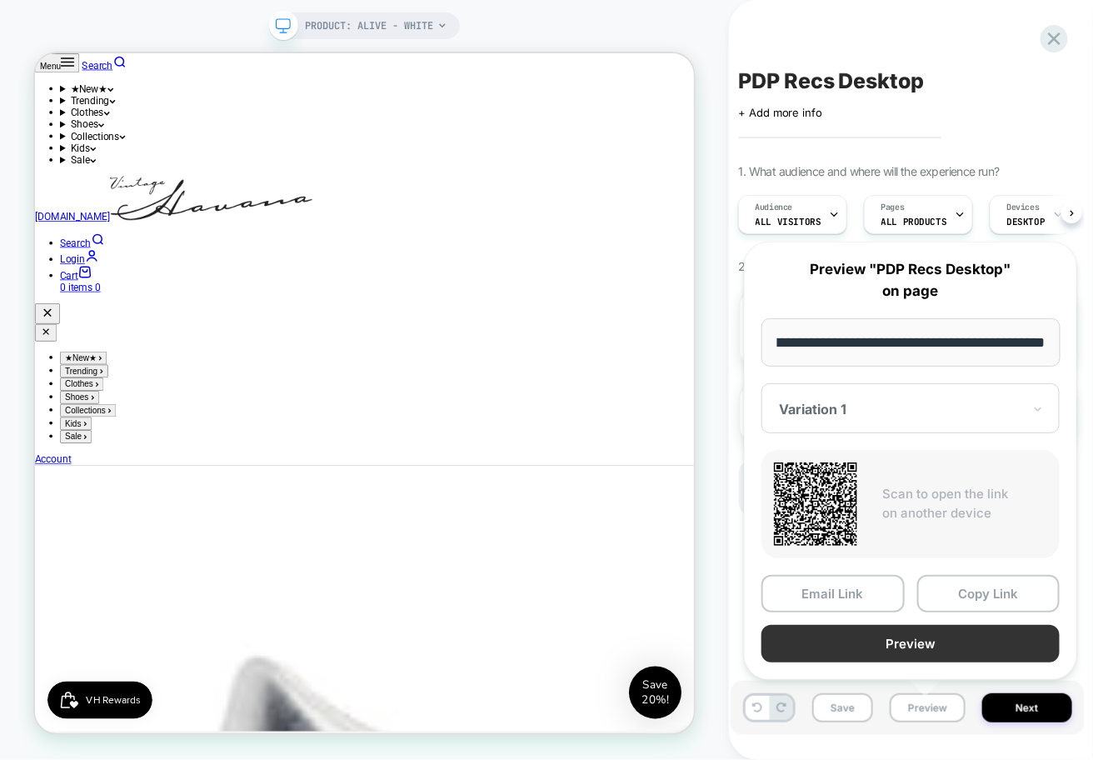
scroll to position [0, 0]
click at [898, 644] on button "Preview" at bounding box center [910, 643] width 298 height 37
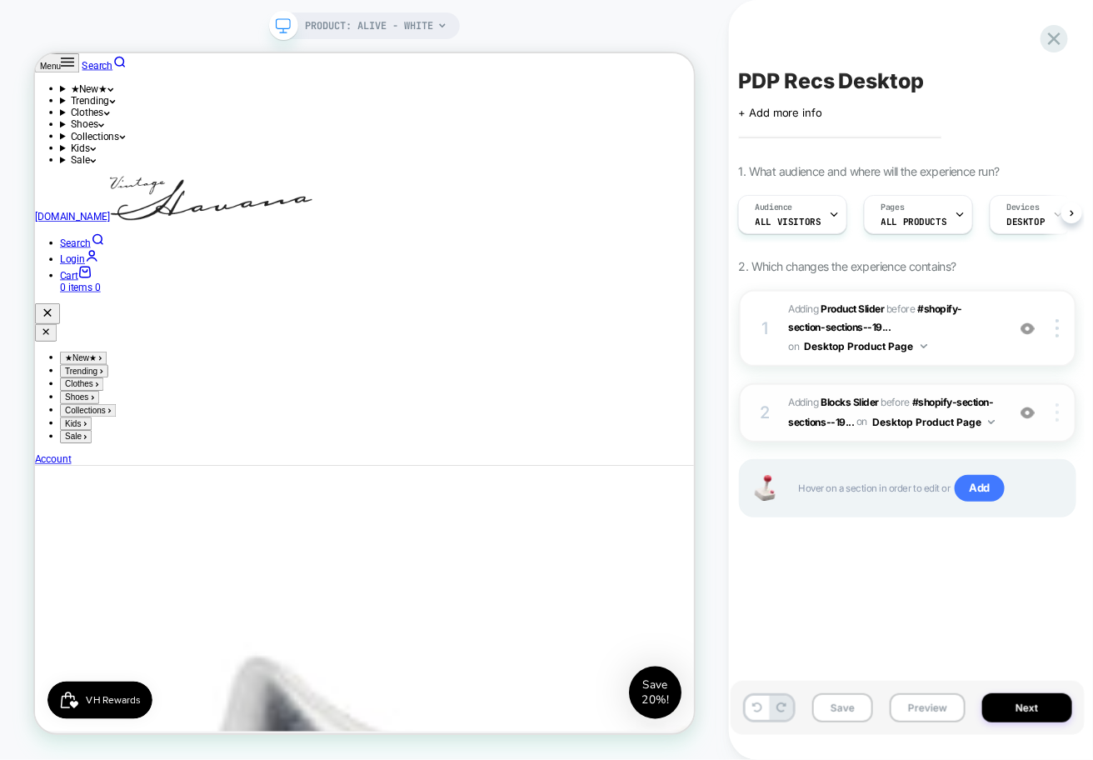
click at [1055, 415] on div at bounding box center [1060, 412] width 32 height 18
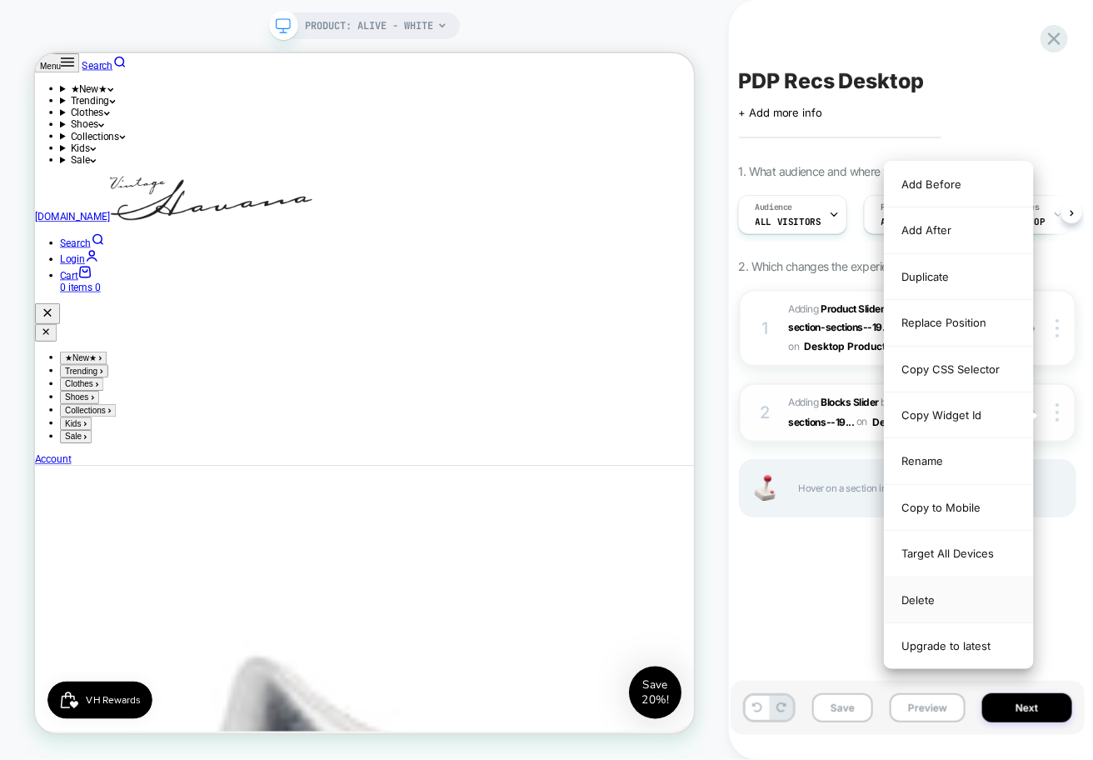
click at [942, 581] on div "Delete" at bounding box center [959, 600] width 148 height 46
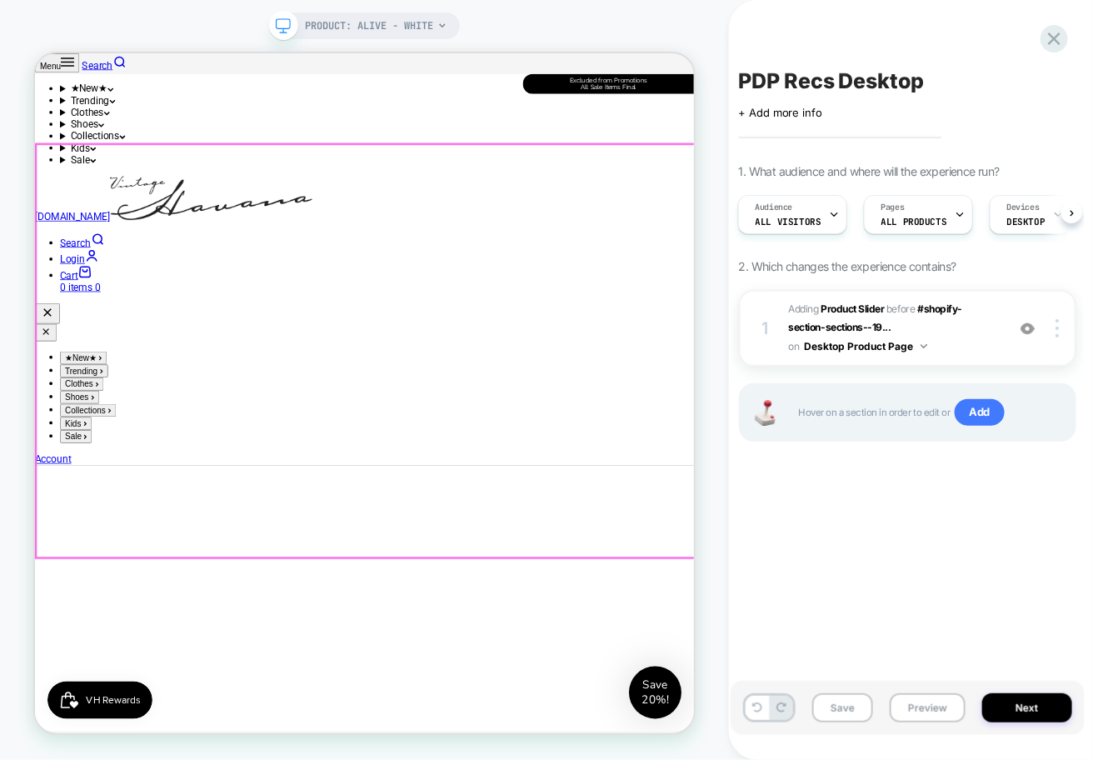
scroll to position [903, 0]
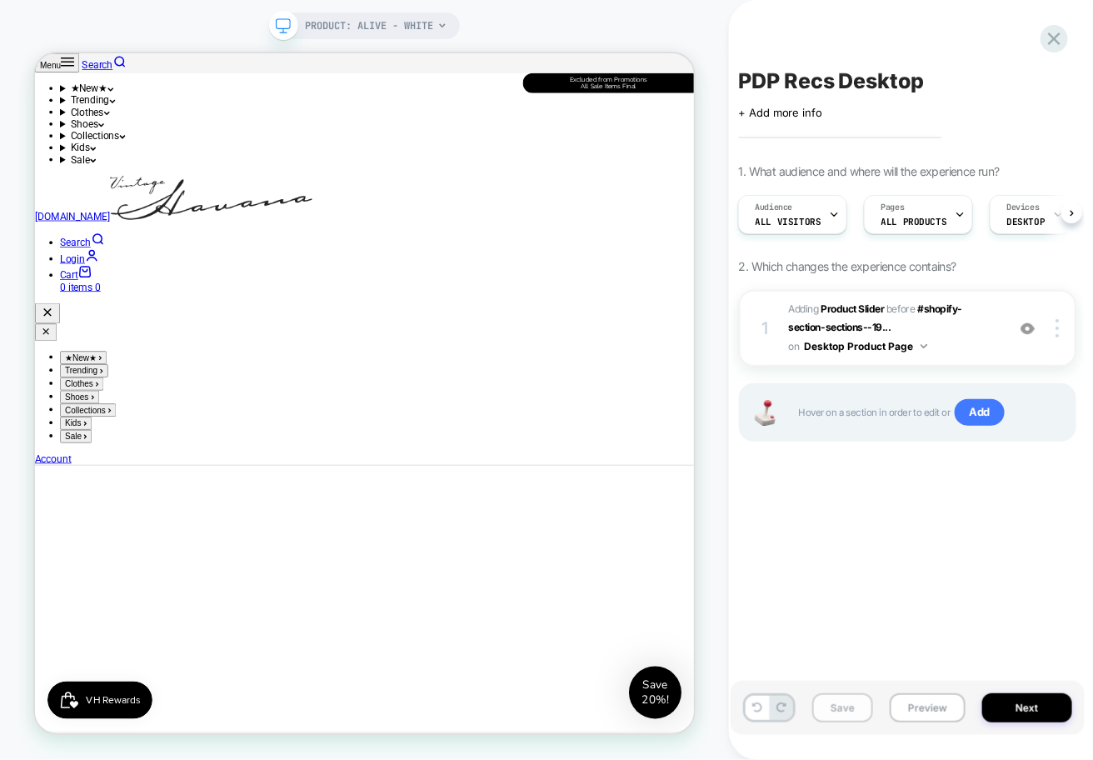
click at [838, 712] on button "Save" at bounding box center [842, 707] width 61 height 29
click at [1050, 38] on icon at bounding box center [1054, 38] width 22 height 22
